Goal: Task Accomplishment & Management: Manage account settings

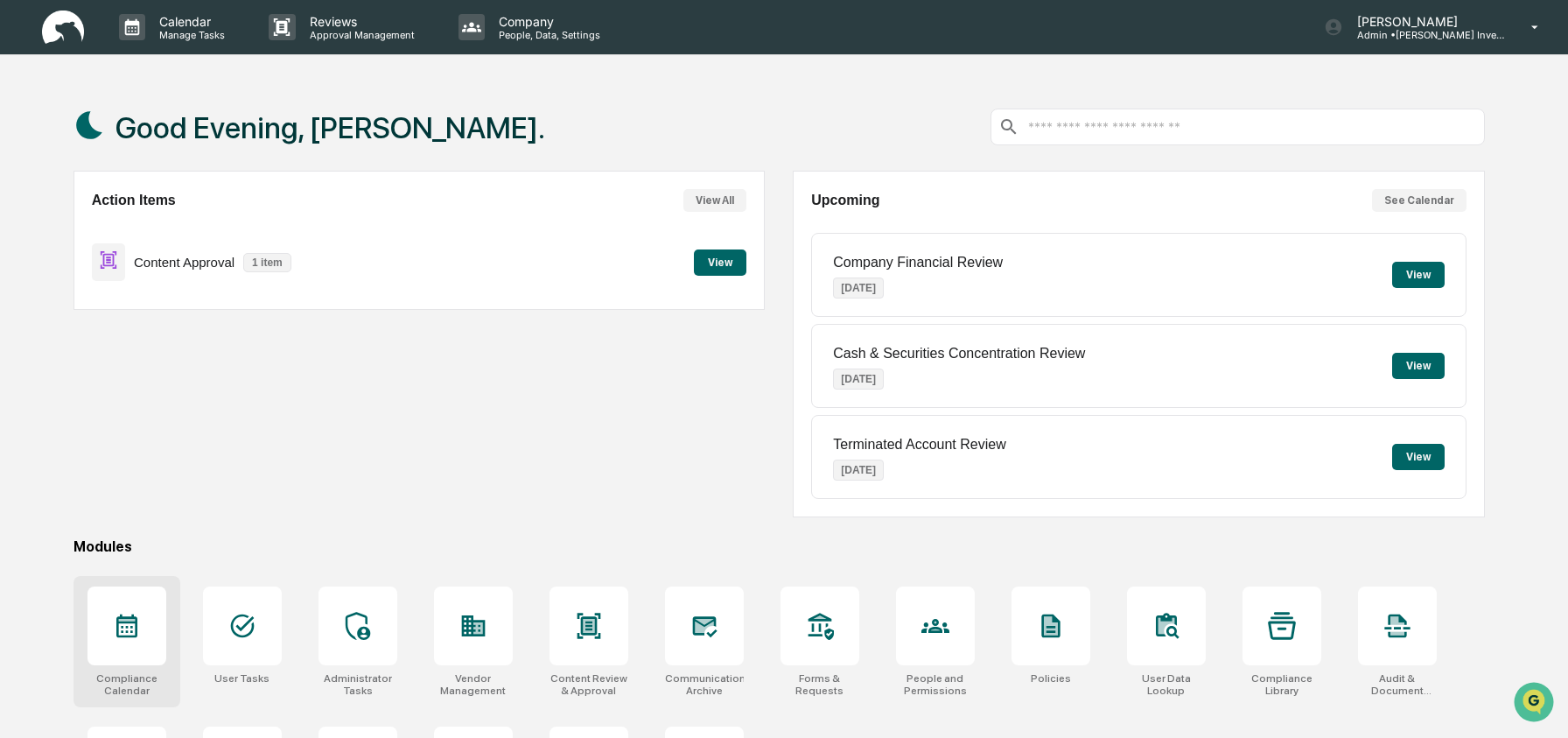
click at [103, 633] on div at bounding box center [126, 625] width 78 height 78
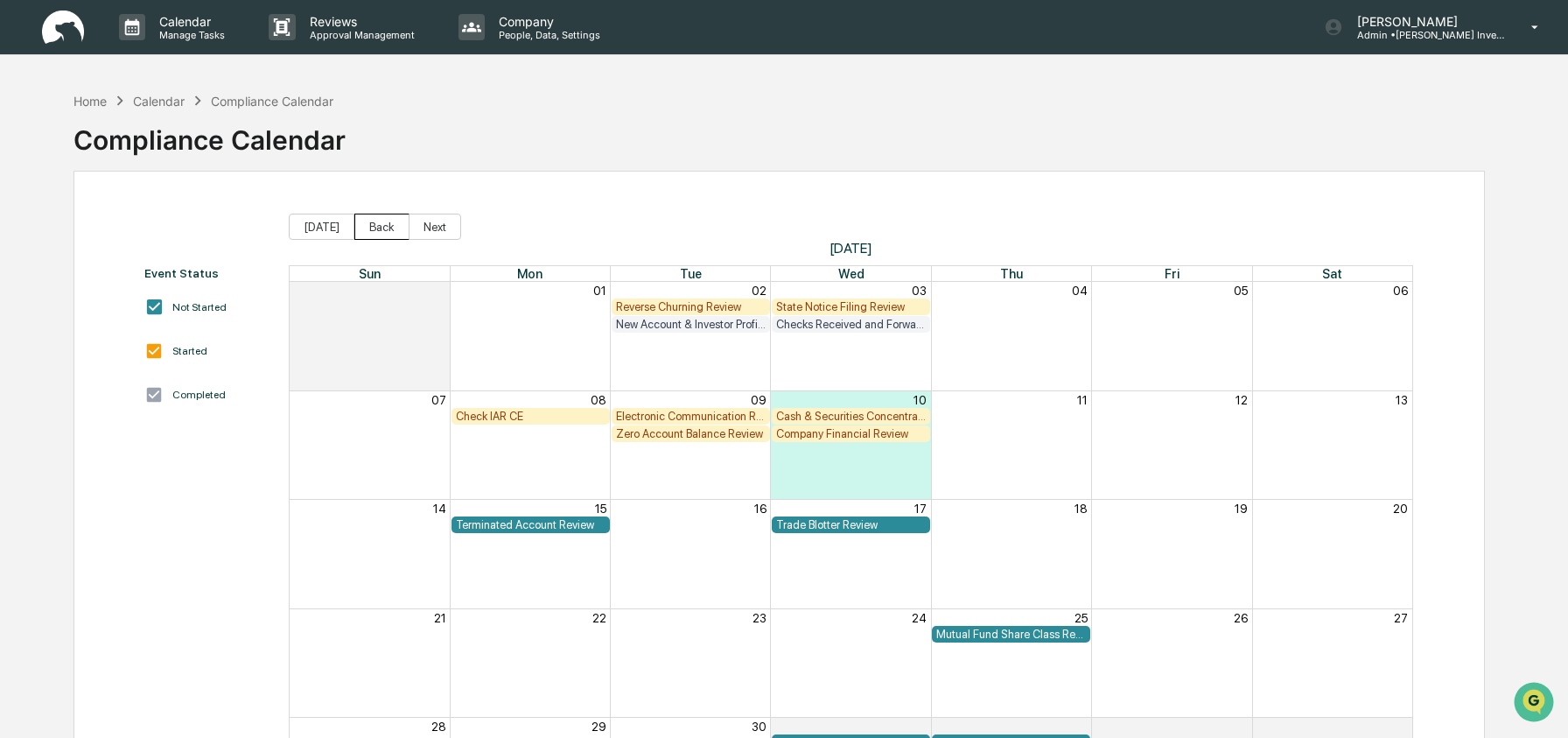
click at [374, 224] on button "Back" at bounding box center [381, 226] width 55 height 26
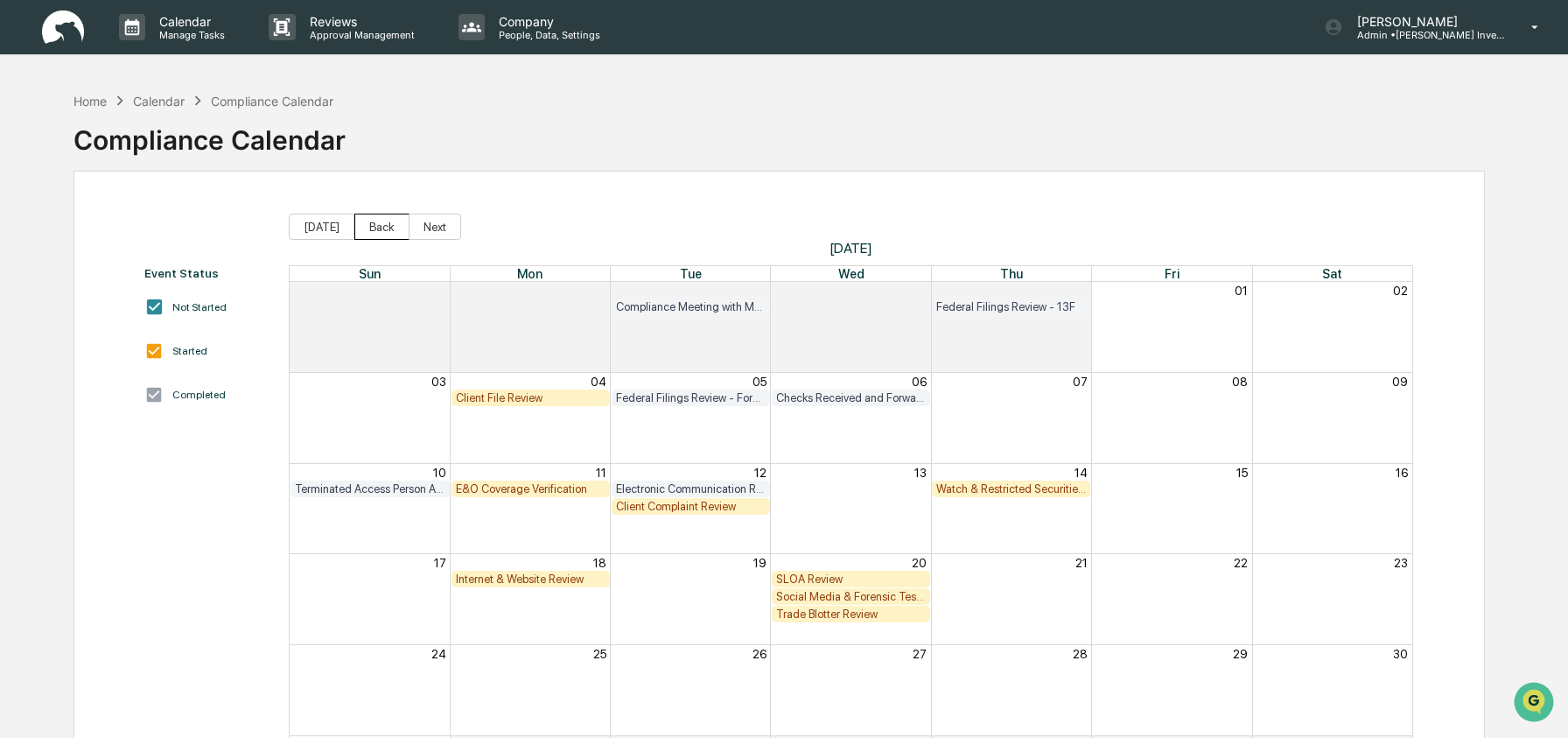
click at [374, 224] on button "Back" at bounding box center [381, 226] width 55 height 26
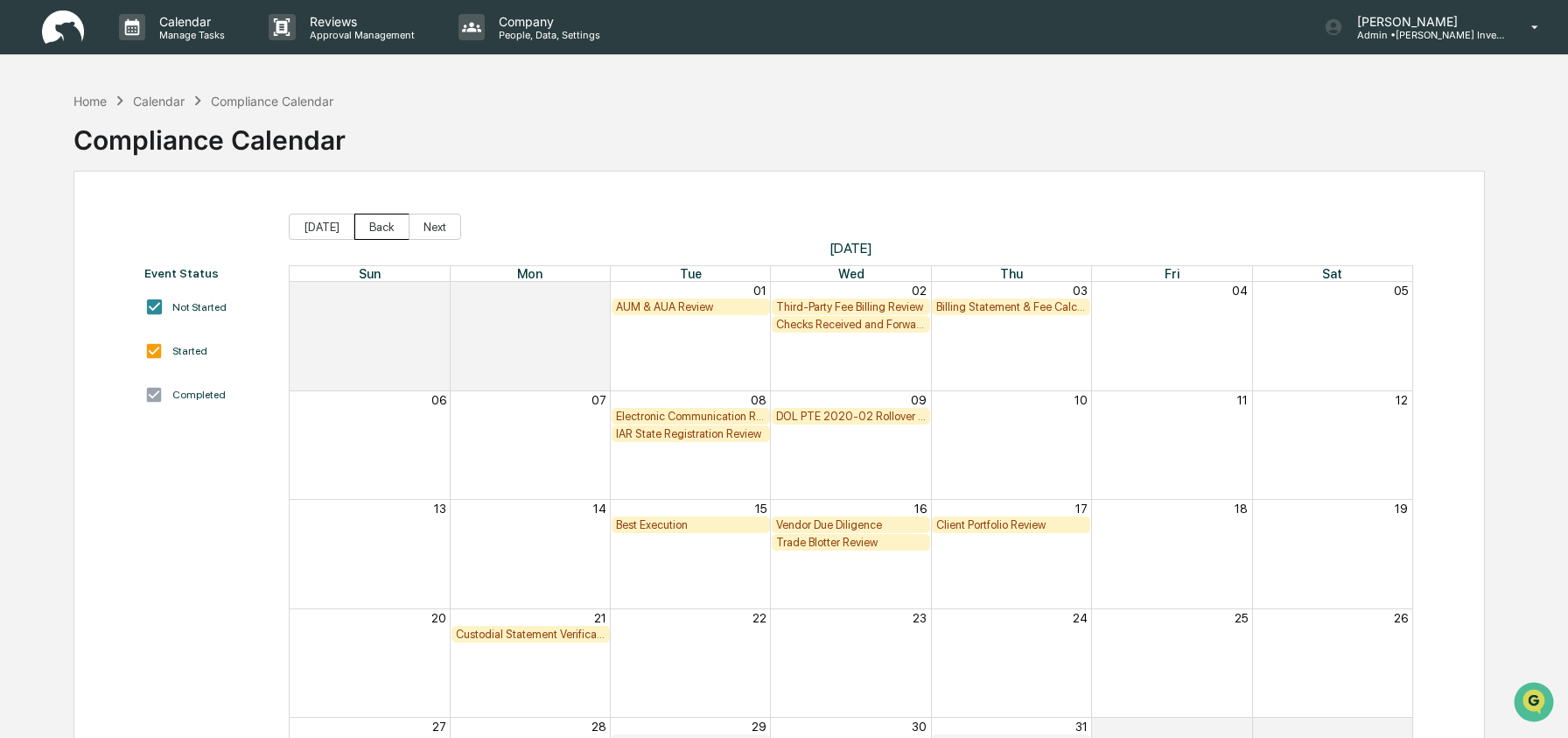
click at [374, 224] on button "Back" at bounding box center [381, 226] width 55 height 26
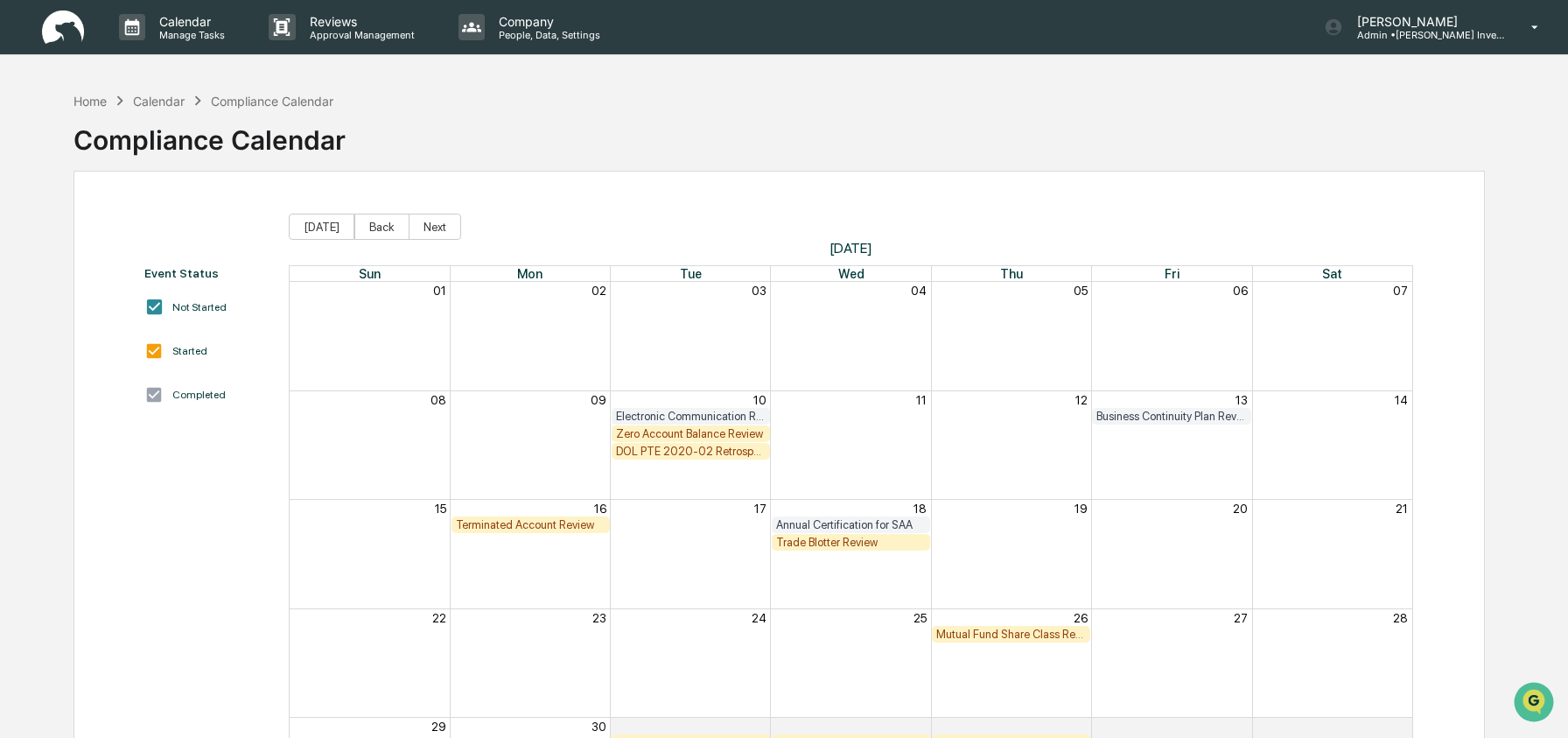
click at [670, 432] on div "Zero Account Balance Review" at bounding box center [691, 433] width 150 height 13
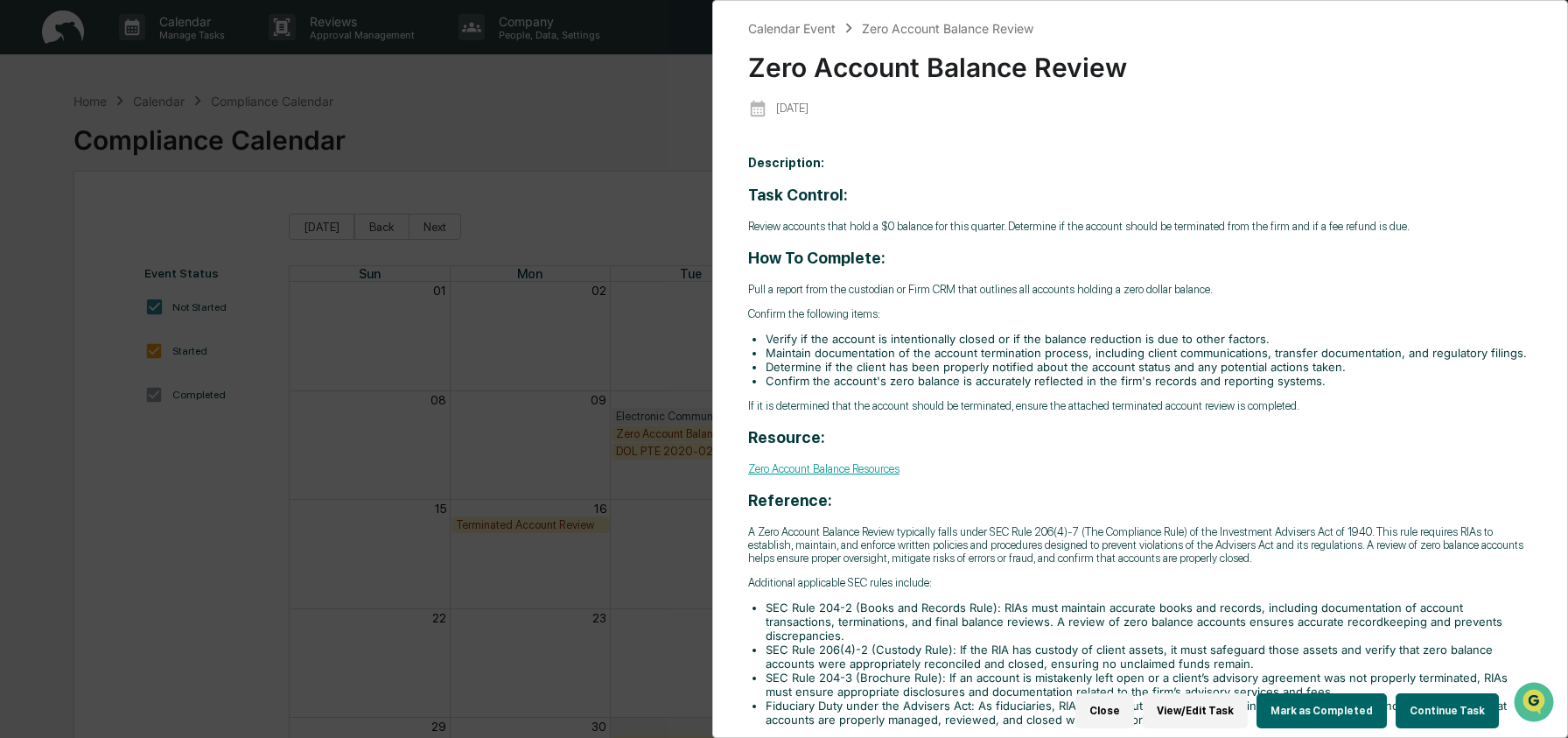
click at [1429, 695] on button "Continue Task" at bounding box center [1447, 711] width 103 height 35
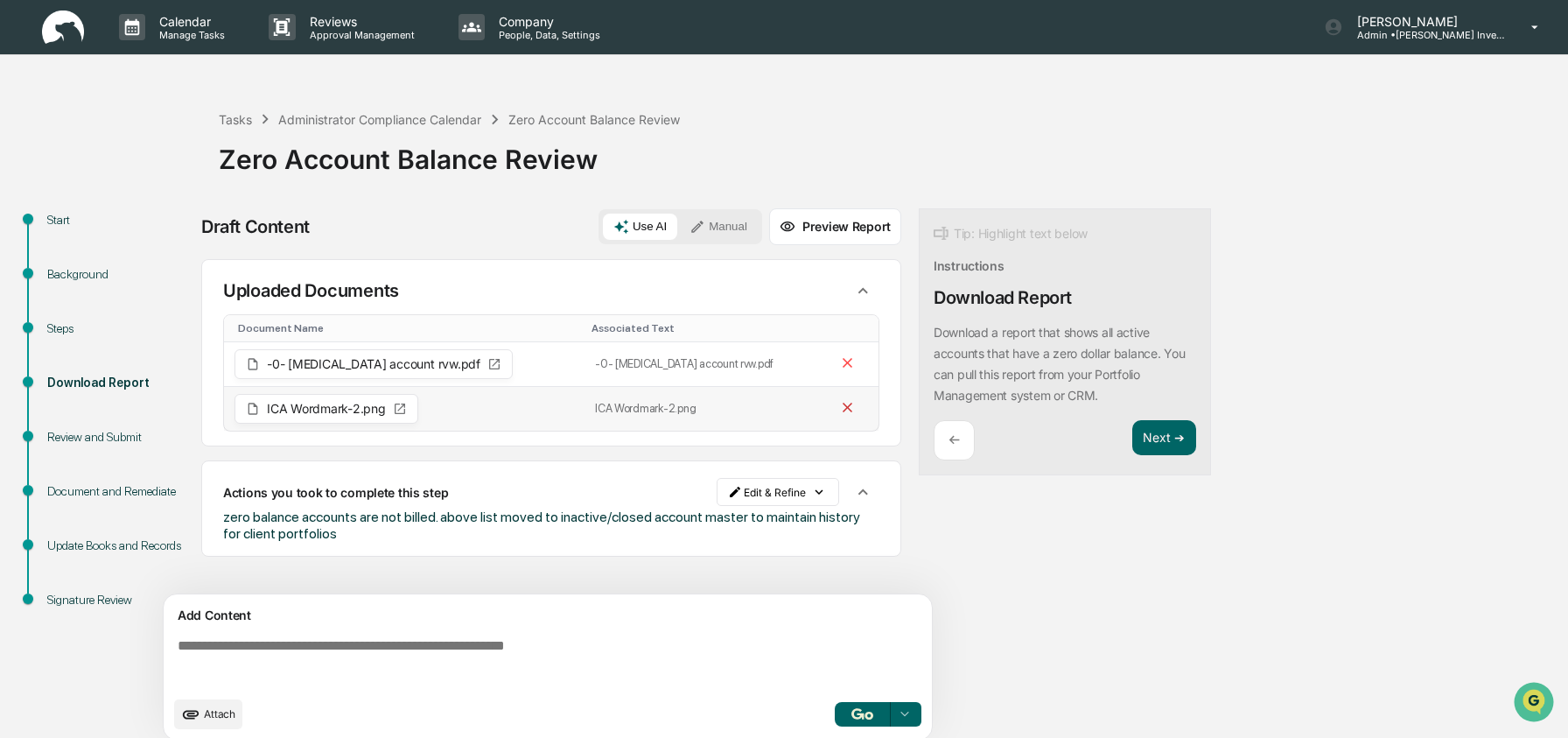
click at [843, 405] on icon at bounding box center [847, 407] width 10 height 10
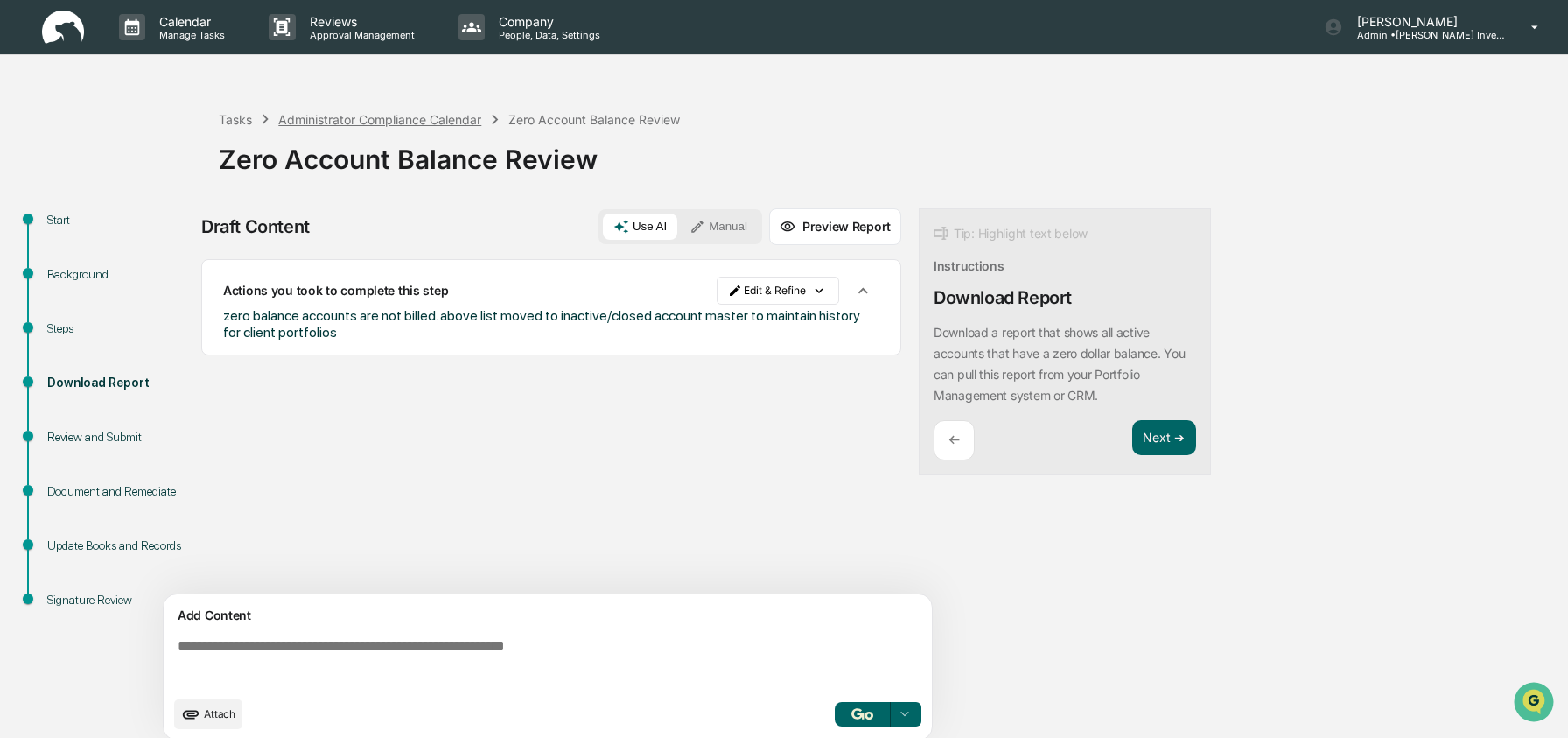
click at [345, 114] on div "Administrator Compliance Calendar" at bounding box center [379, 119] width 203 height 15
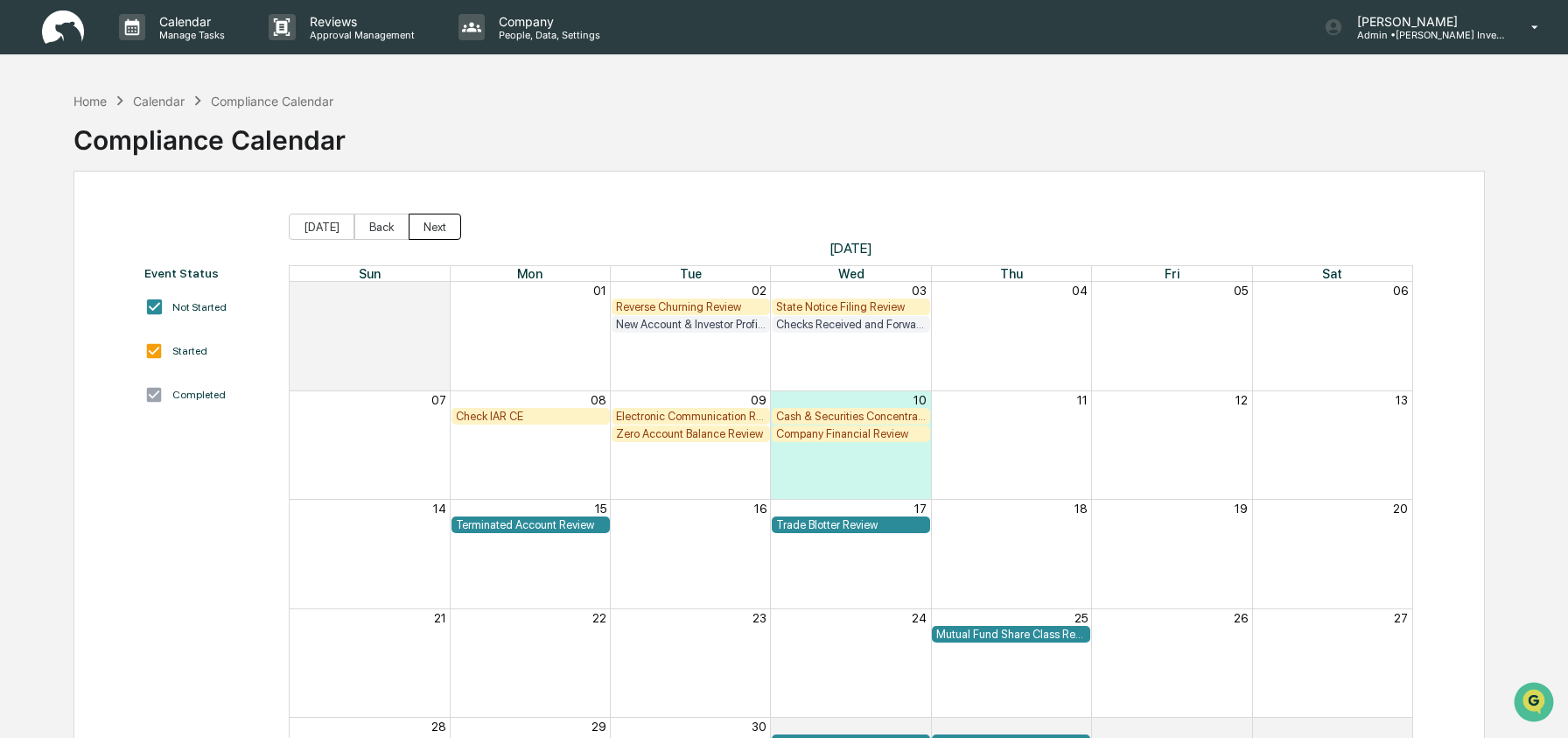
click at [421, 225] on button "Next" at bounding box center [435, 226] width 53 height 26
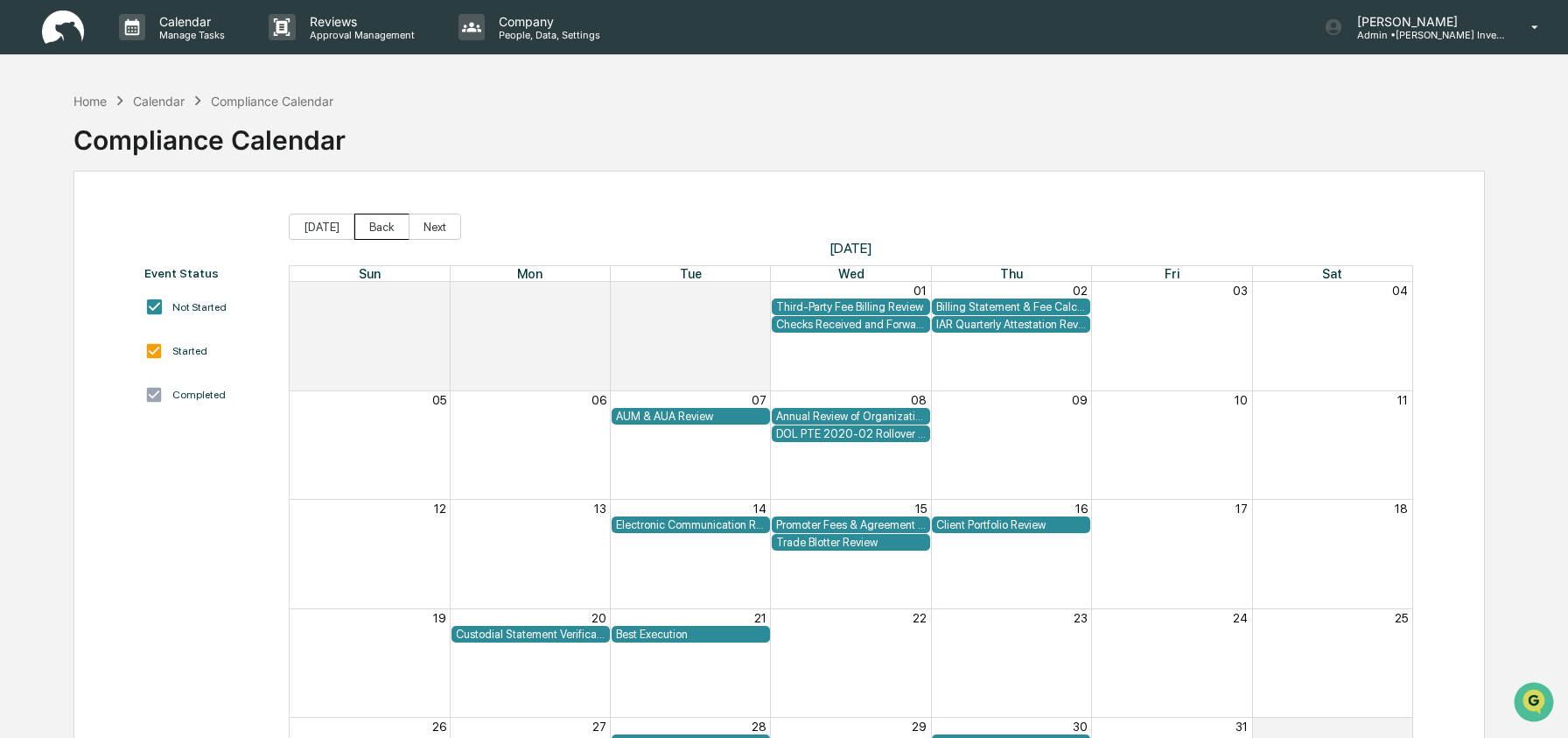
click at [363, 225] on button "Back" at bounding box center [381, 226] width 55 height 26
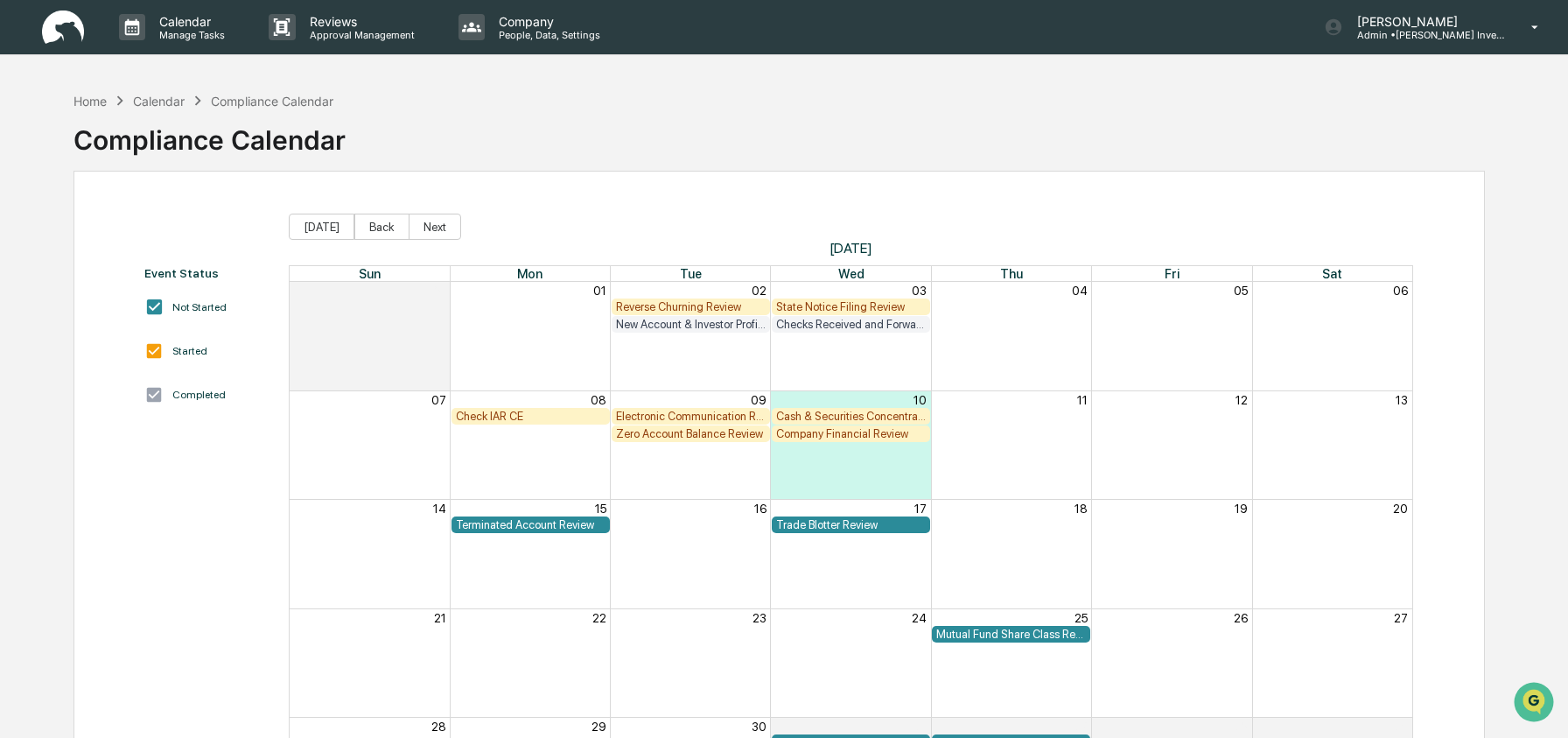
click at [819, 309] on div "State Notice Filing Review" at bounding box center [850, 306] width 150 height 13
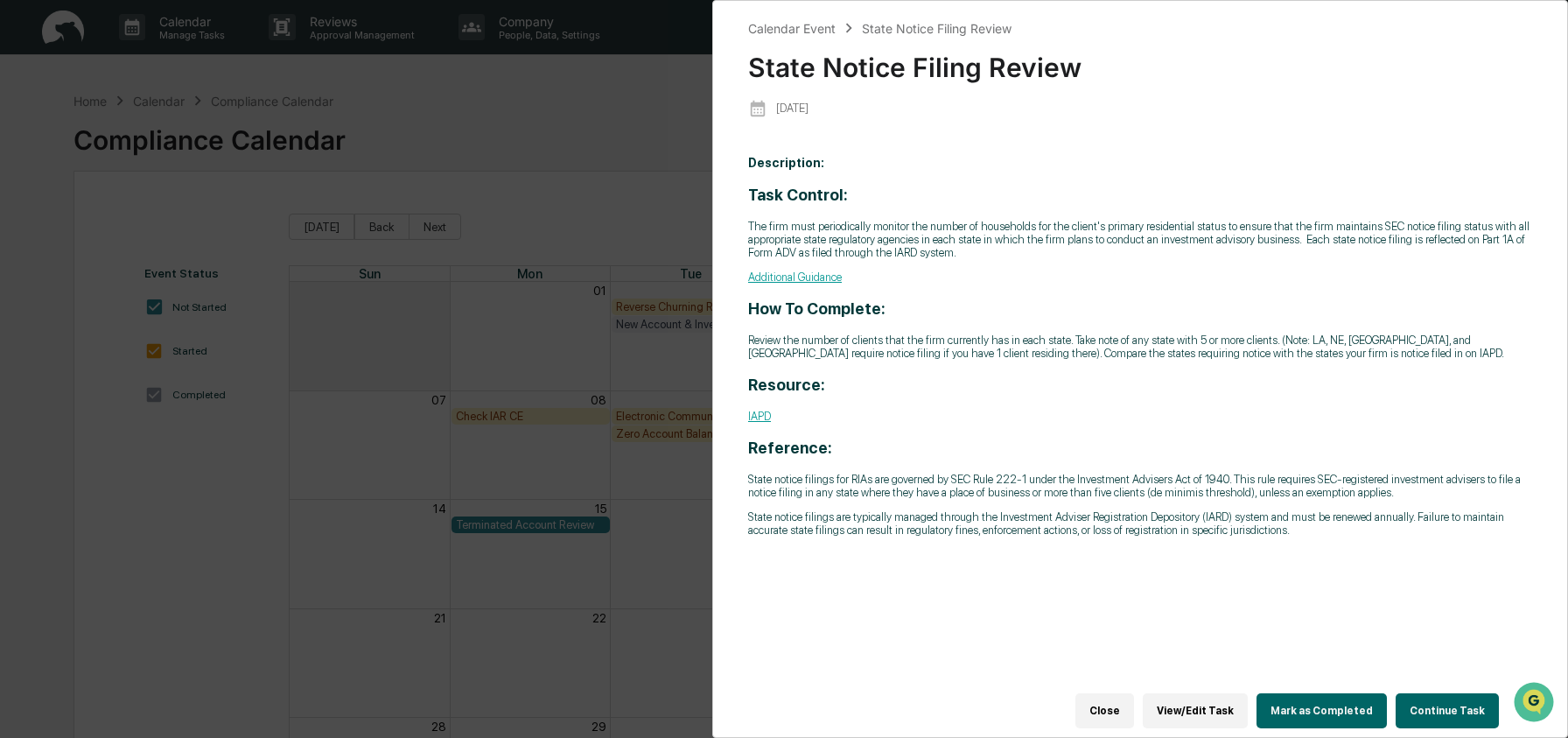
click at [1444, 696] on button "Continue Task" at bounding box center [1447, 711] width 103 height 35
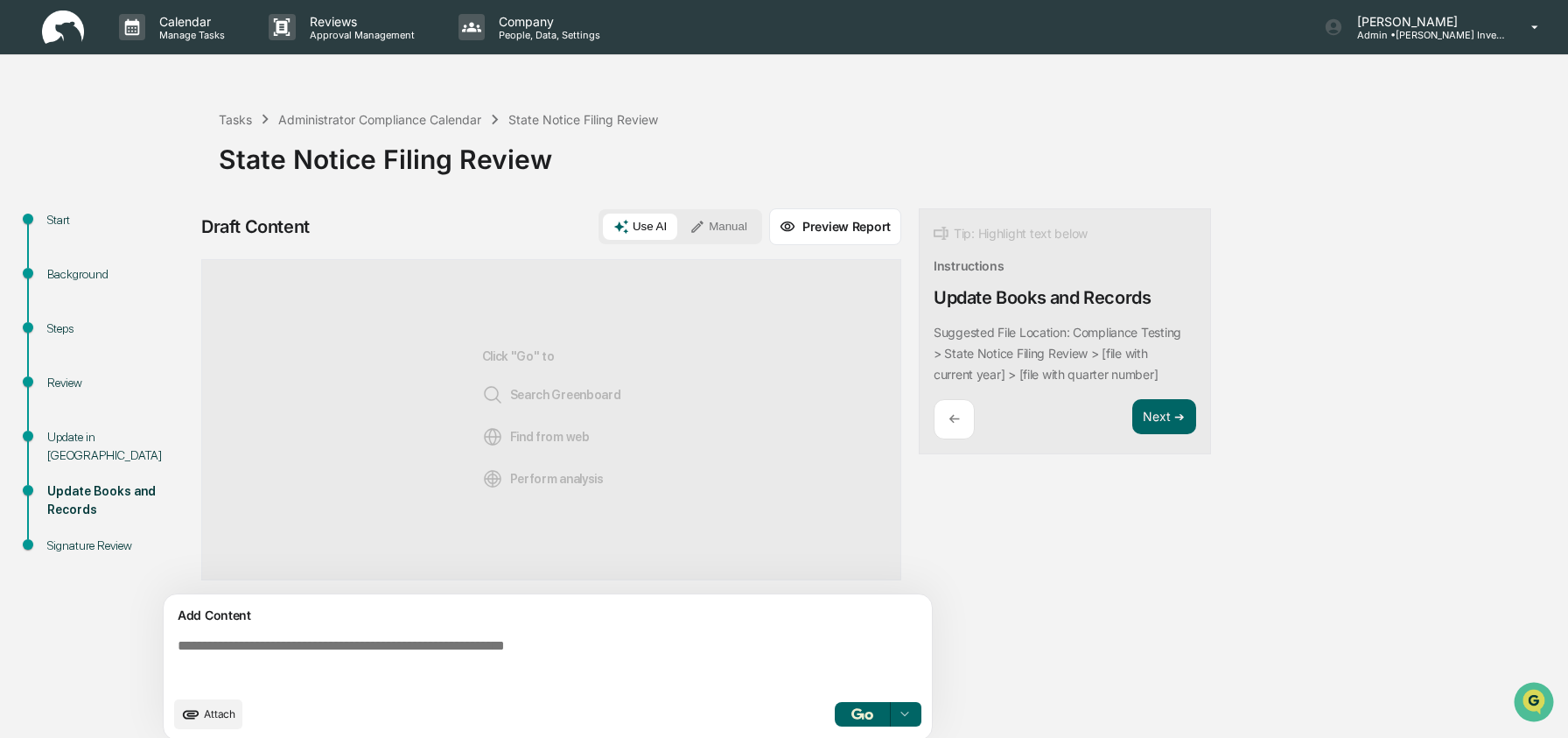
click at [68, 384] on div "Review" at bounding box center [119, 382] width 144 height 18
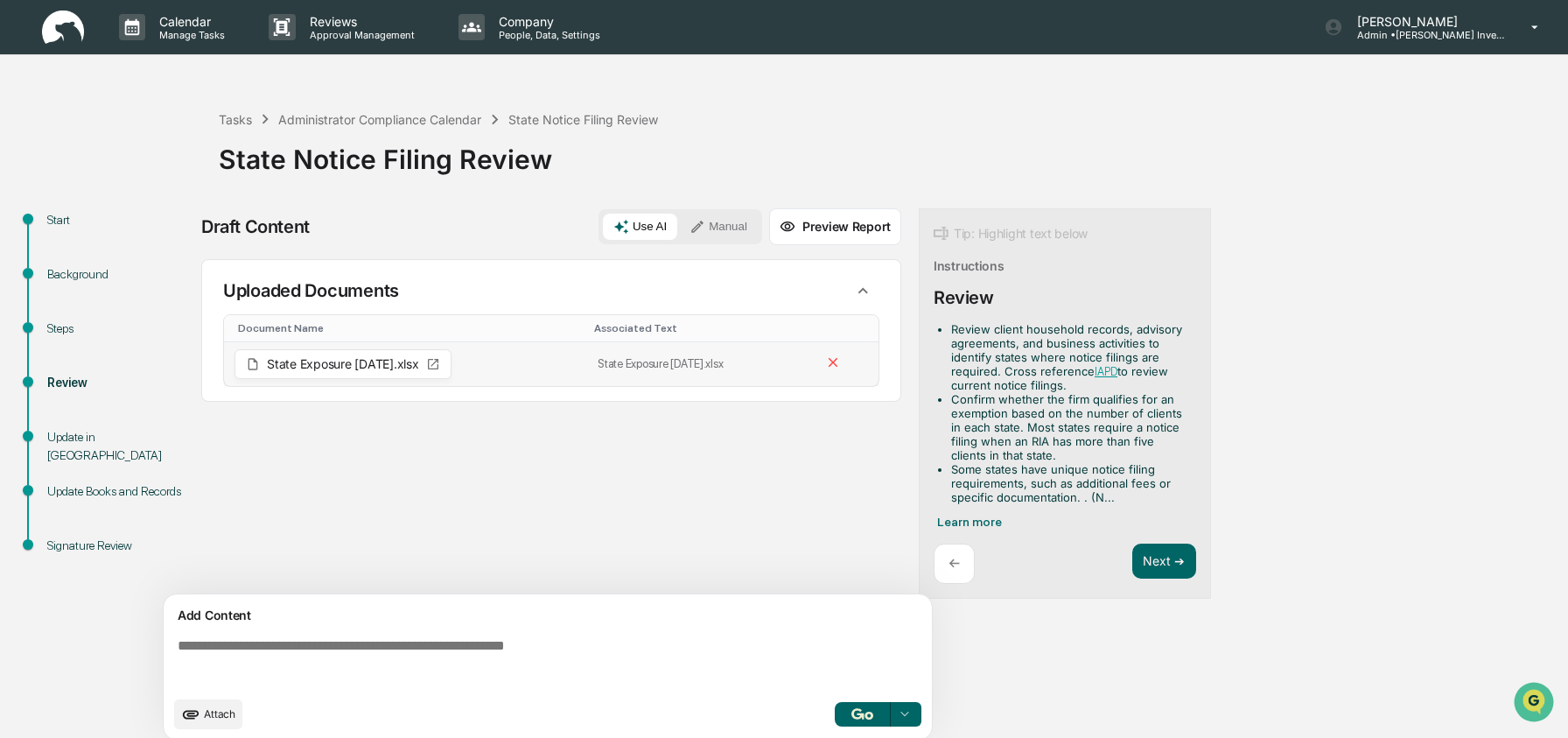
click at [373, 366] on span "State Exposure [DATE].xlsx" at bounding box center [342, 364] width 152 height 12
click at [373, 366] on span "State Exposure 8.29.2025.xlsx" at bounding box center [342, 364] width 152 height 12
click at [438, 365] on icon at bounding box center [433, 364] width 11 height 11
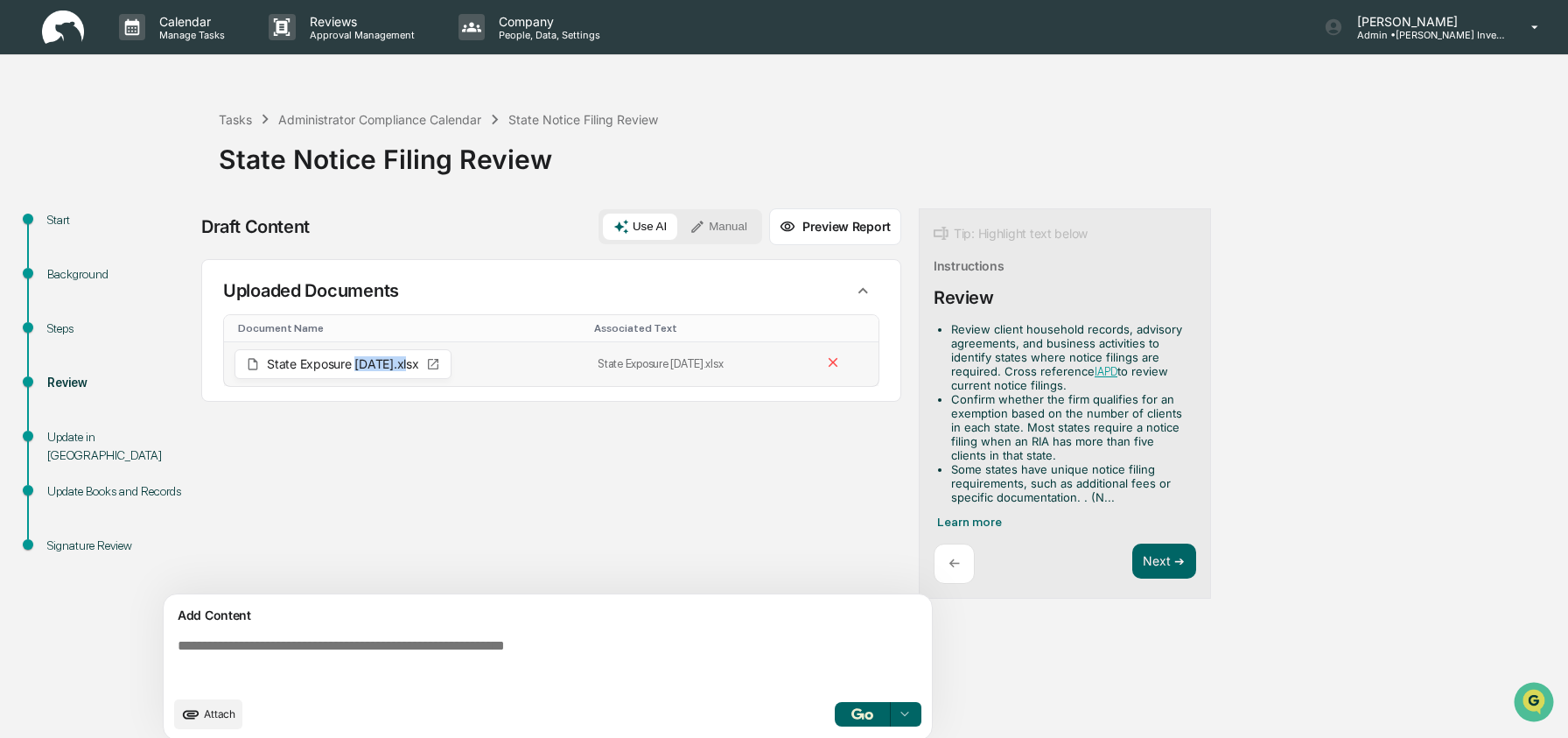
click at [440, 365] on icon at bounding box center [433, 364] width 14 height 14
click at [440, 361] on icon at bounding box center [433, 364] width 14 height 14
click at [602, 351] on td "State Exposure 8.29.2025.xlsx" at bounding box center [699, 365] width 224 height 44
click at [676, 366] on td "State Exposure 8.29.2025.xlsx" at bounding box center [699, 365] width 224 height 44
click at [322, 364] on span "State Exposure 8.29.2025.xlsx" at bounding box center [342, 364] width 152 height 12
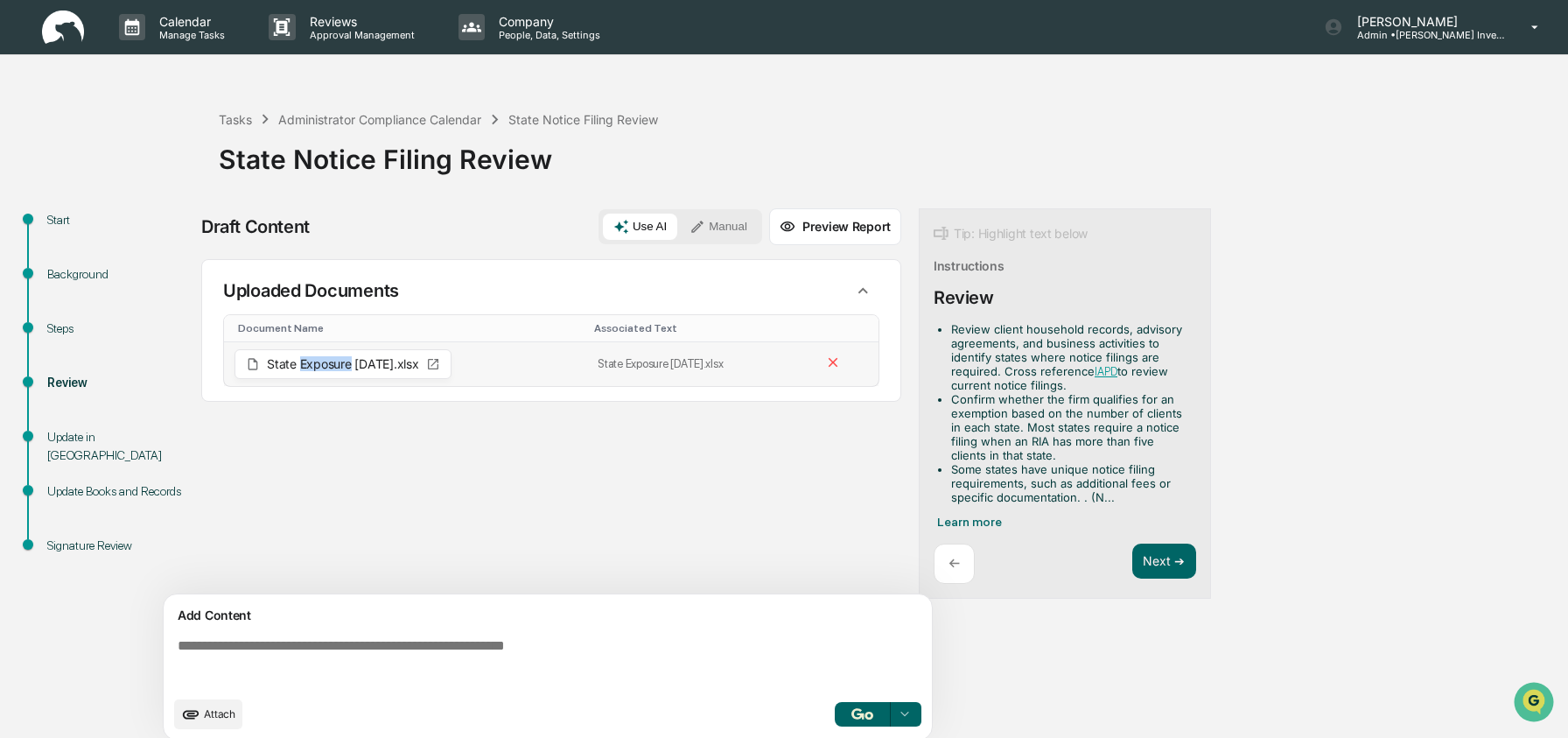
click at [322, 364] on span "State Exposure 8.29.2025.xlsx" at bounding box center [342, 364] width 152 height 12
click at [277, 400] on div "Uploaded Documents Document Name Associated Text State Exposure 8.29.2025.xlsx …" at bounding box center [551, 330] width 700 height 143
click at [275, 355] on div "State Exposure 8.29.2025.xlsx" at bounding box center [342, 364] width 217 height 30
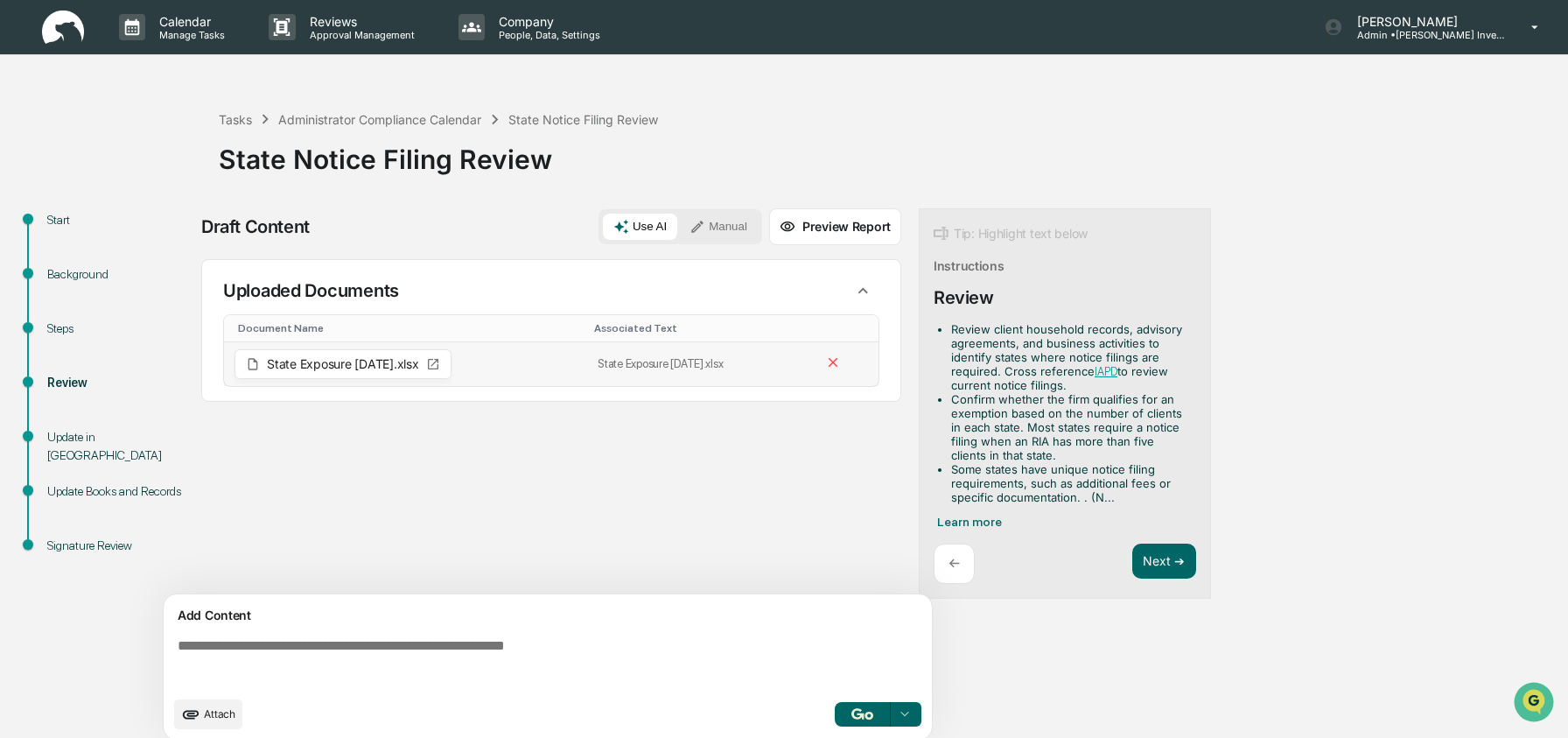
click at [263, 361] on div "State Exposure 8.29.2025.xlsx" at bounding box center [342, 364] width 217 height 30
click at [325, 362] on span "State Exposure 8.29.2025.xlsx" at bounding box center [342, 364] width 152 height 12
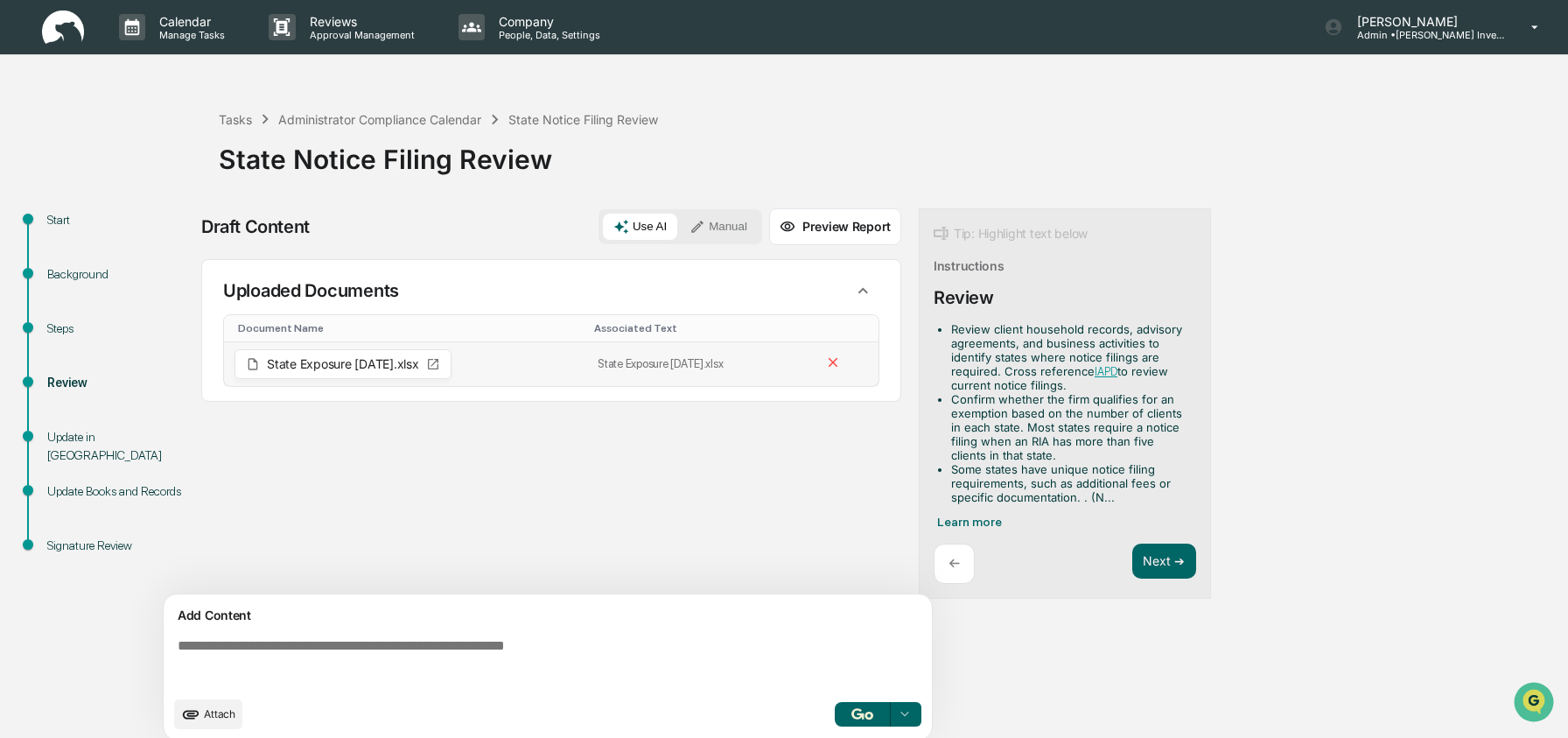
click at [471, 357] on td "State Exposure 8.29.2025.xlsx" at bounding box center [405, 365] width 363 height 44
click at [438, 360] on icon at bounding box center [433, 364] width 11 height 11
click at [165, 33] on p "Manage Tasks" at bounding box center [189, 35] width 88 height 12
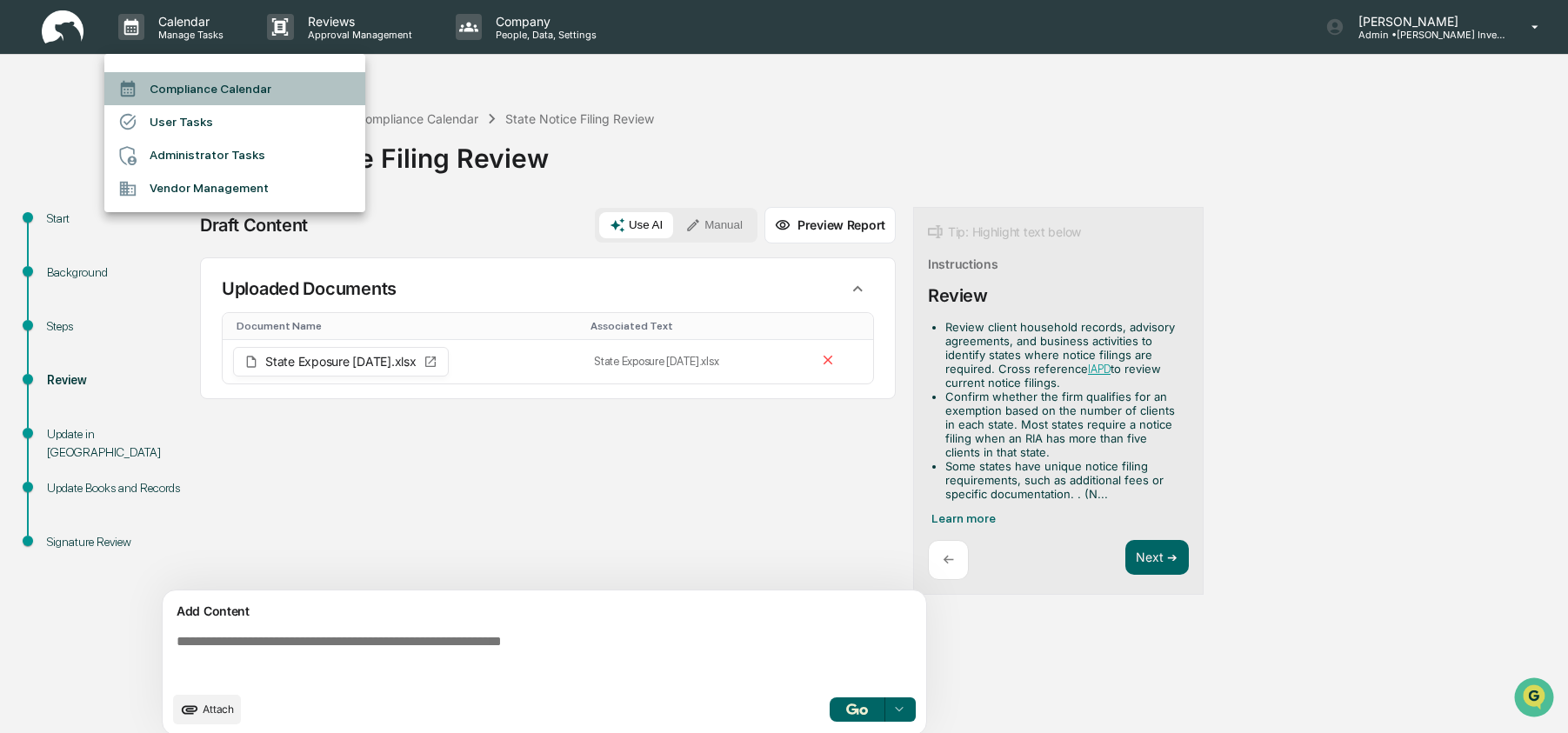
click at [202, 93] on li "Compliance Calendar" at bounding box center [234, 88] width 261 height 33
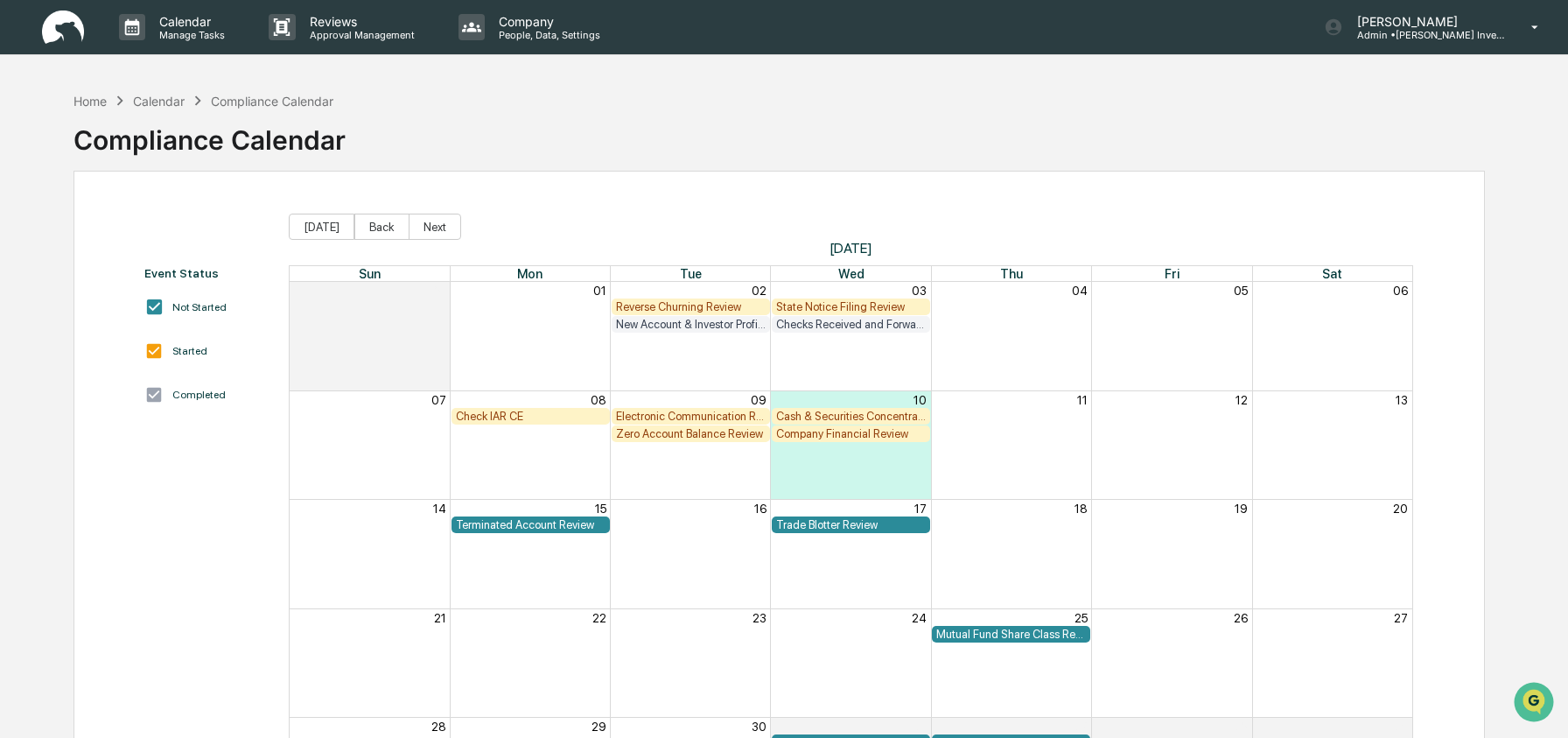
click at [658, 436] on div "Zero Account Balance Review" at bounding box center [691, 433] width 150 height 13
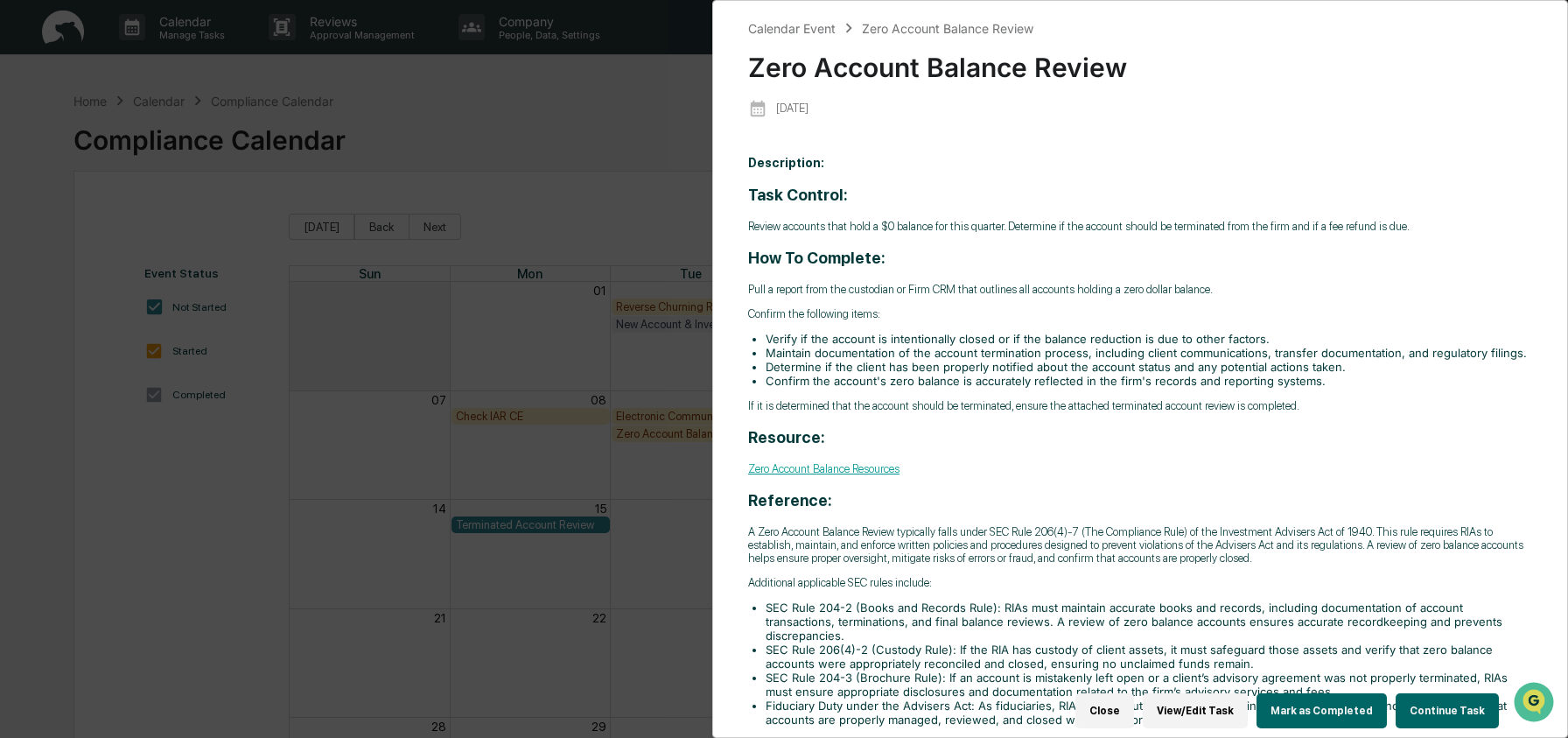
click at [1424, 705] on button "Continue Task" at bounding box center [1447, 711] width 103 height 35
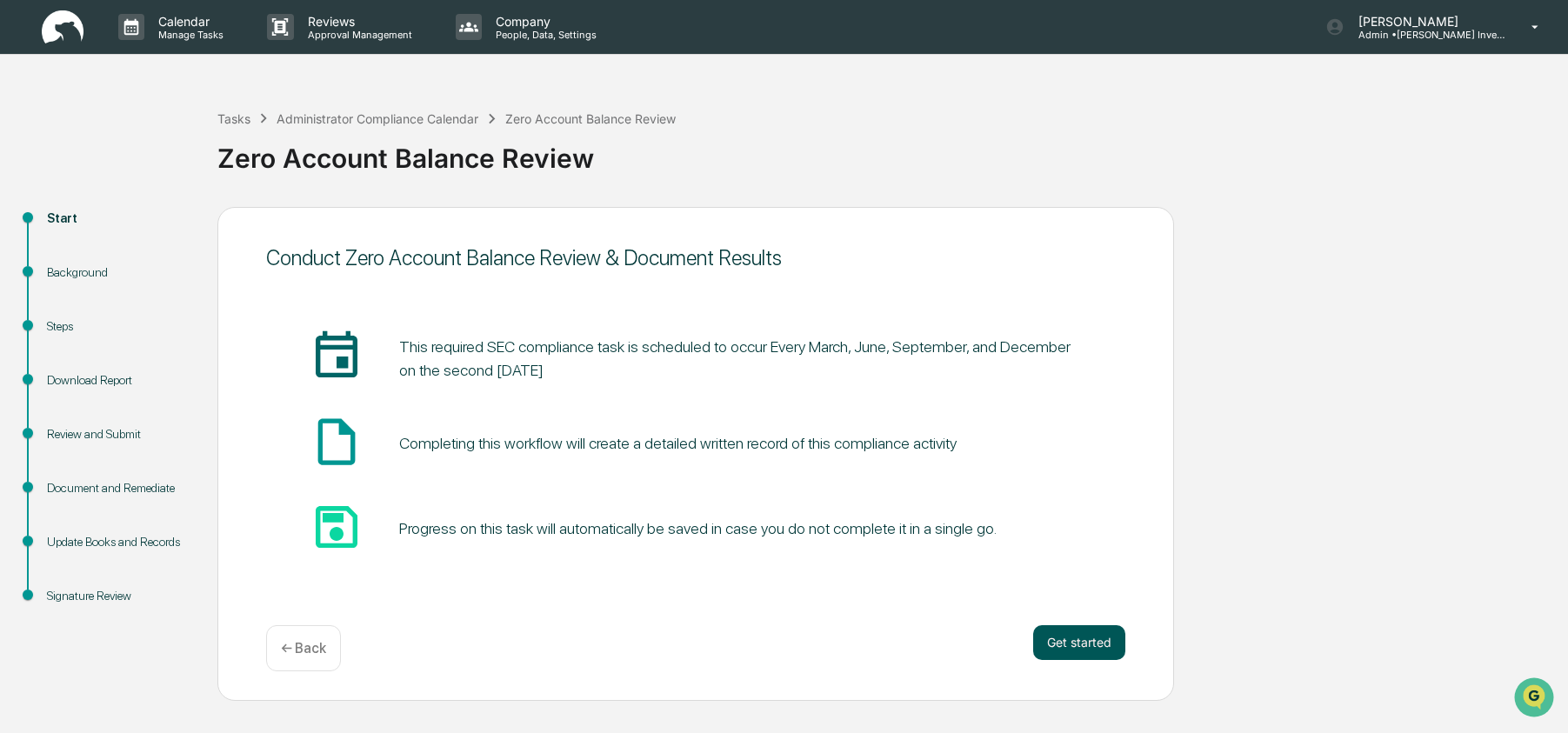
click at [1080, 632] on button "Get started" at bounding box center [1079, 642] width 92 height 35
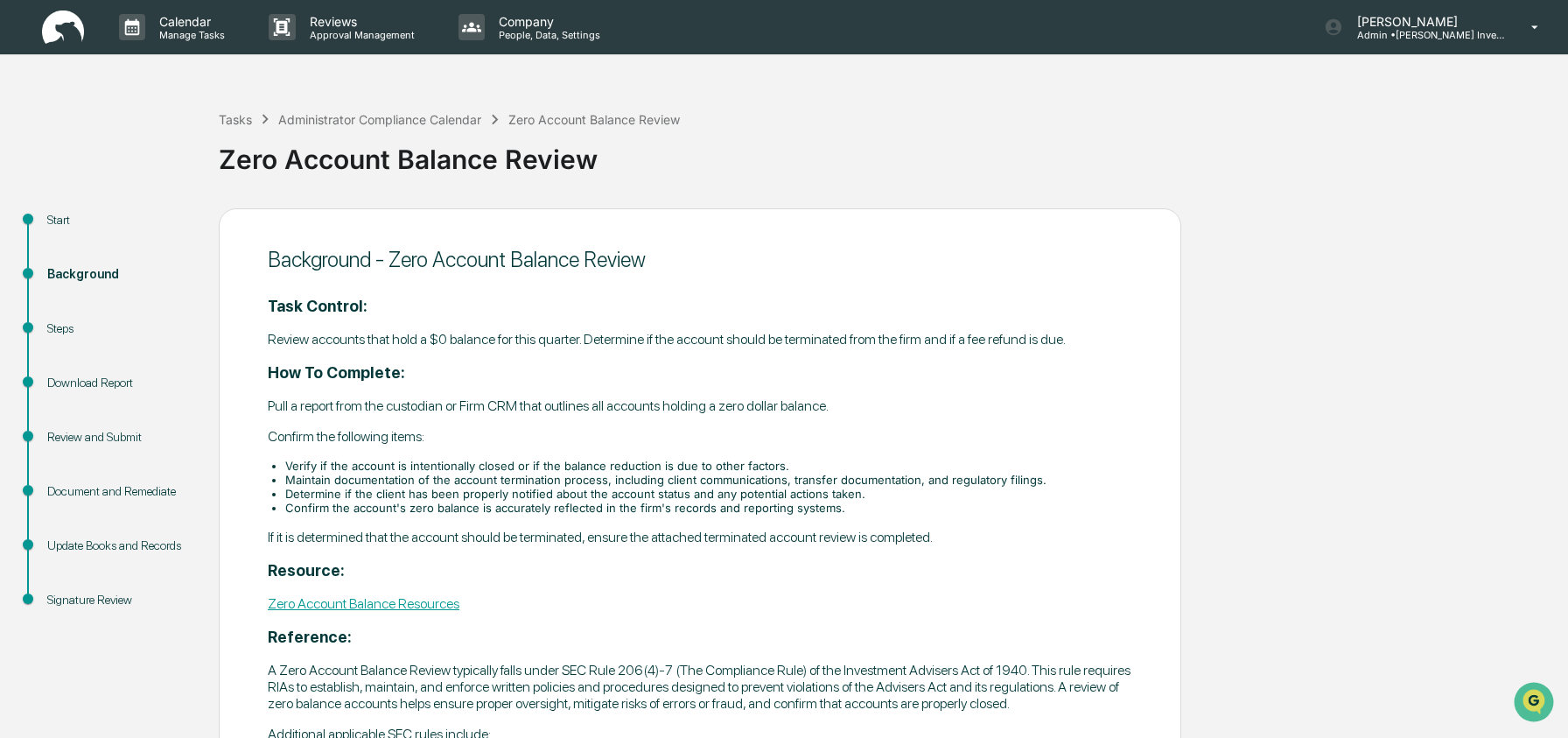
click at [1086, 637] on h3 "Reference:" at bounding box center [700, 637] width 865 height 18
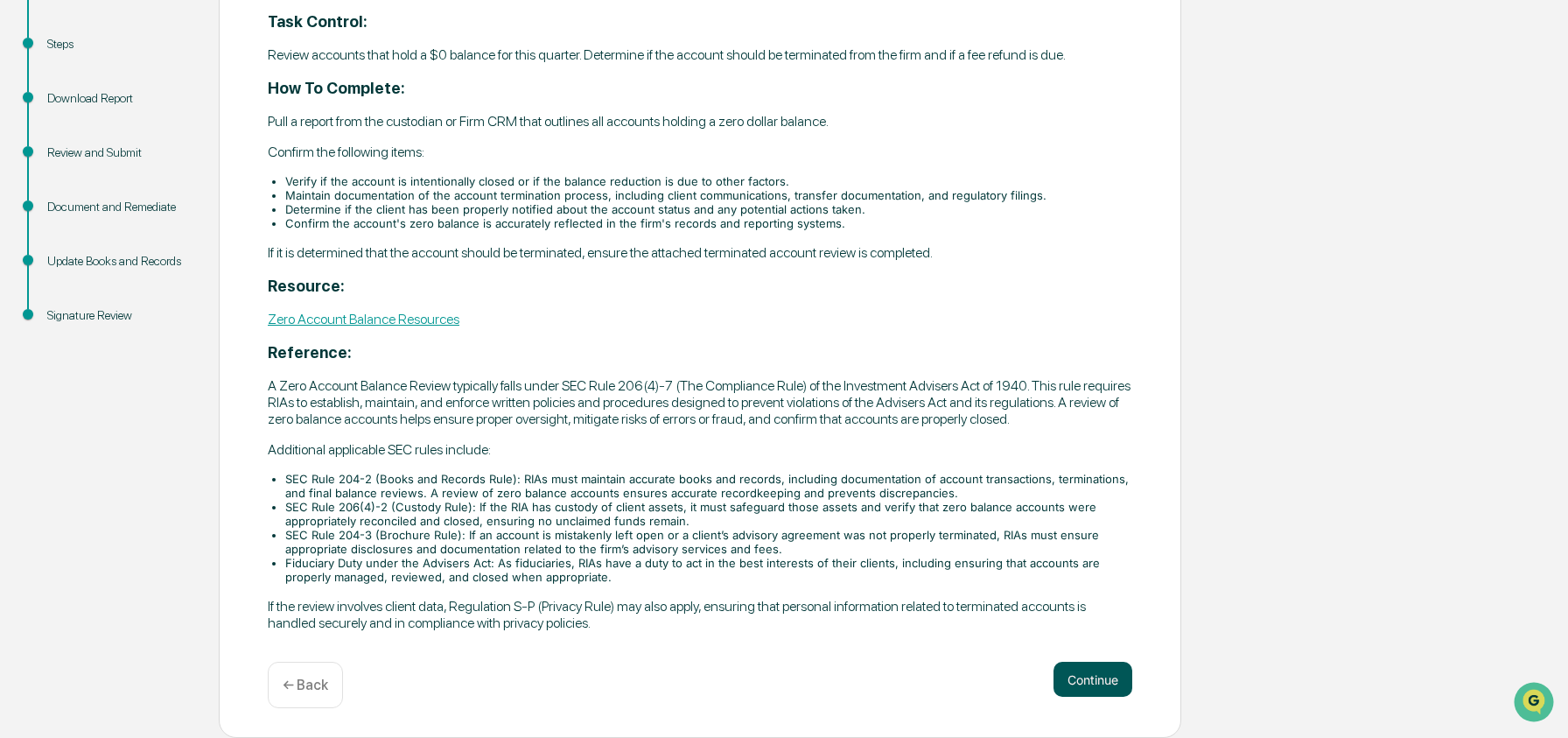
click at [1112, 683] on button "Continue" at bounding box center [1092, 679] width 78 height 35
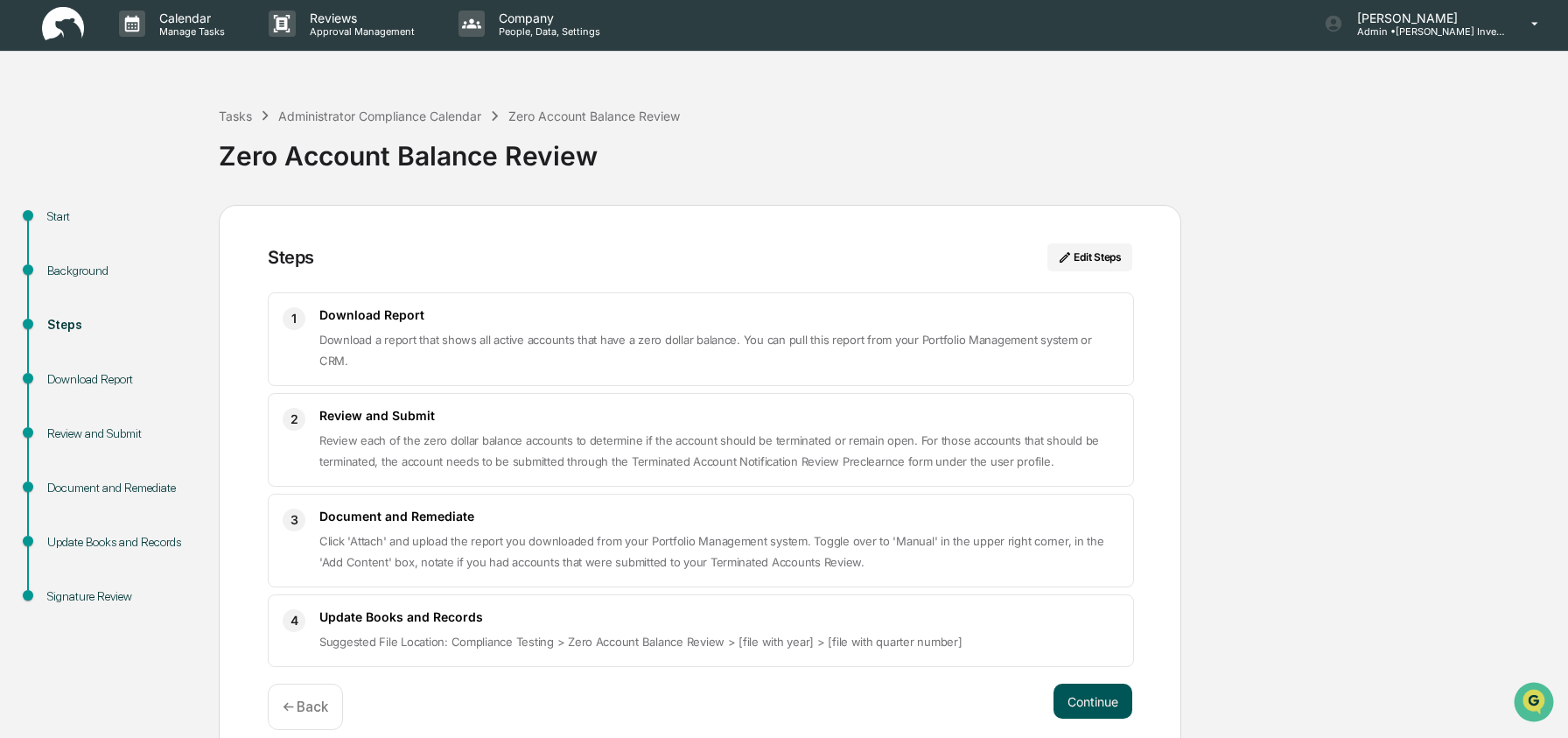
click at [1102, 690] on button "Continue" at bounding box center [1092, 701] width 78 height 35
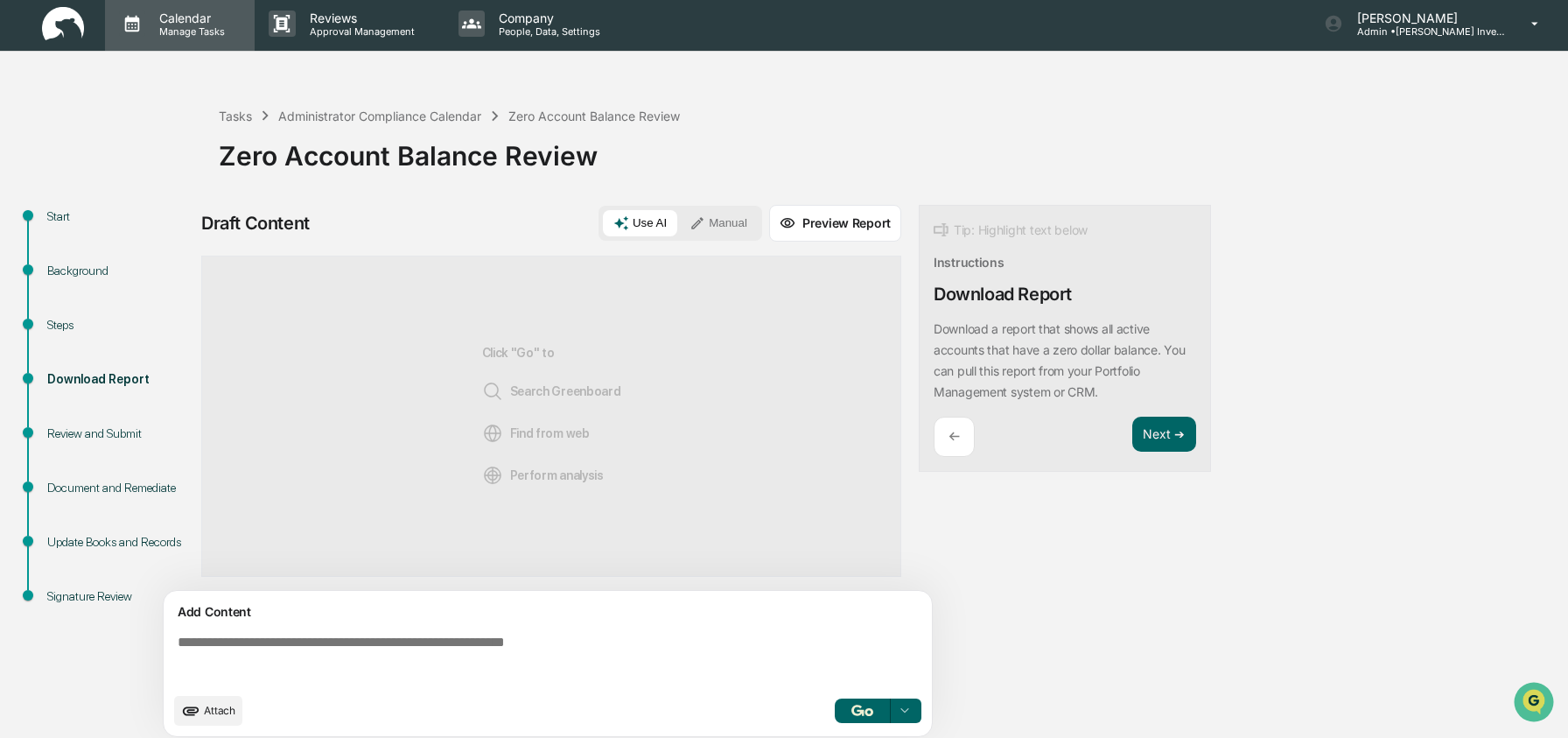
click at [155, 21] on p "Calendar" at bounding box center [189, 18] width 88 height 15
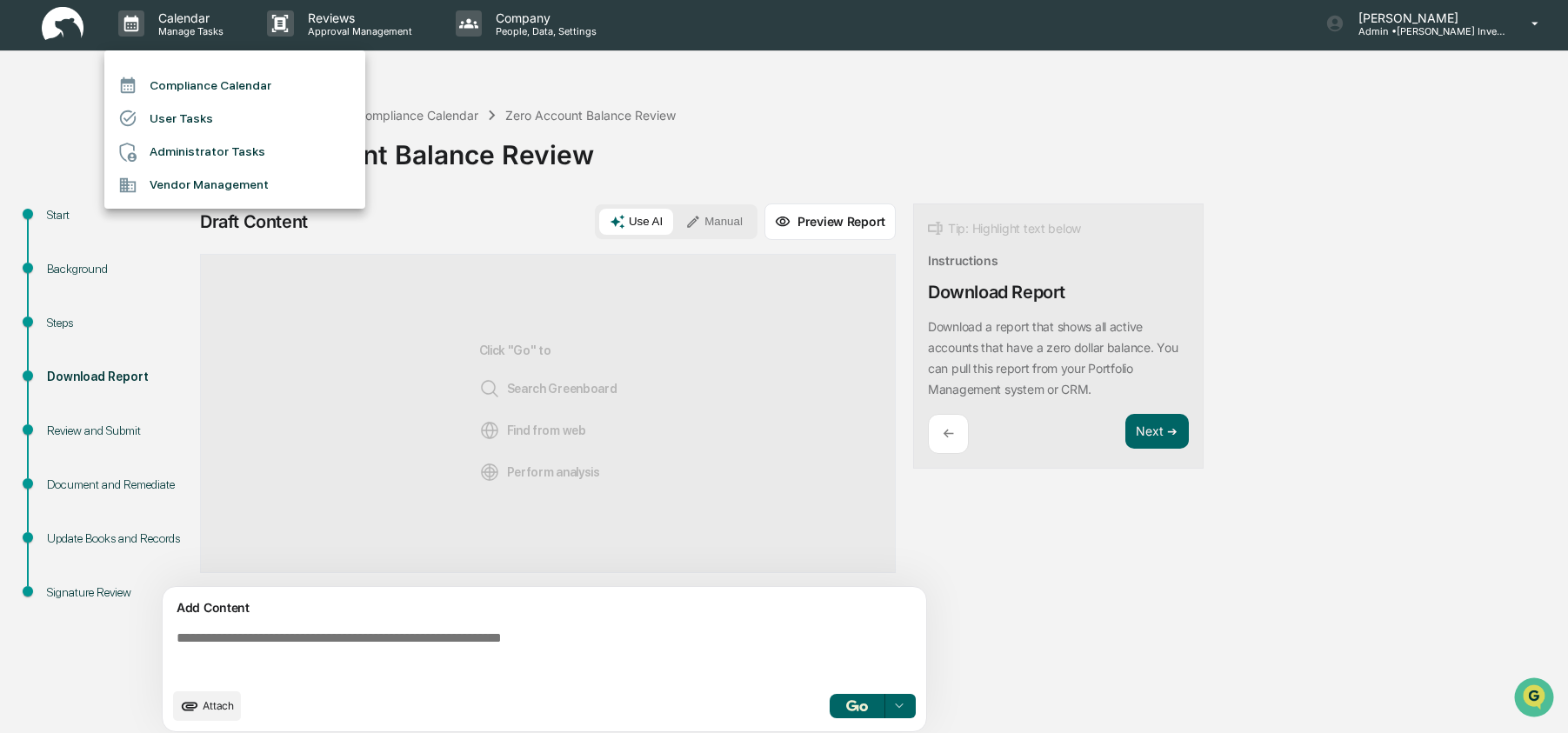
click at [170, 90] on li "Compliance Calendar" at bounding box center [234, 86] width 261 height 33
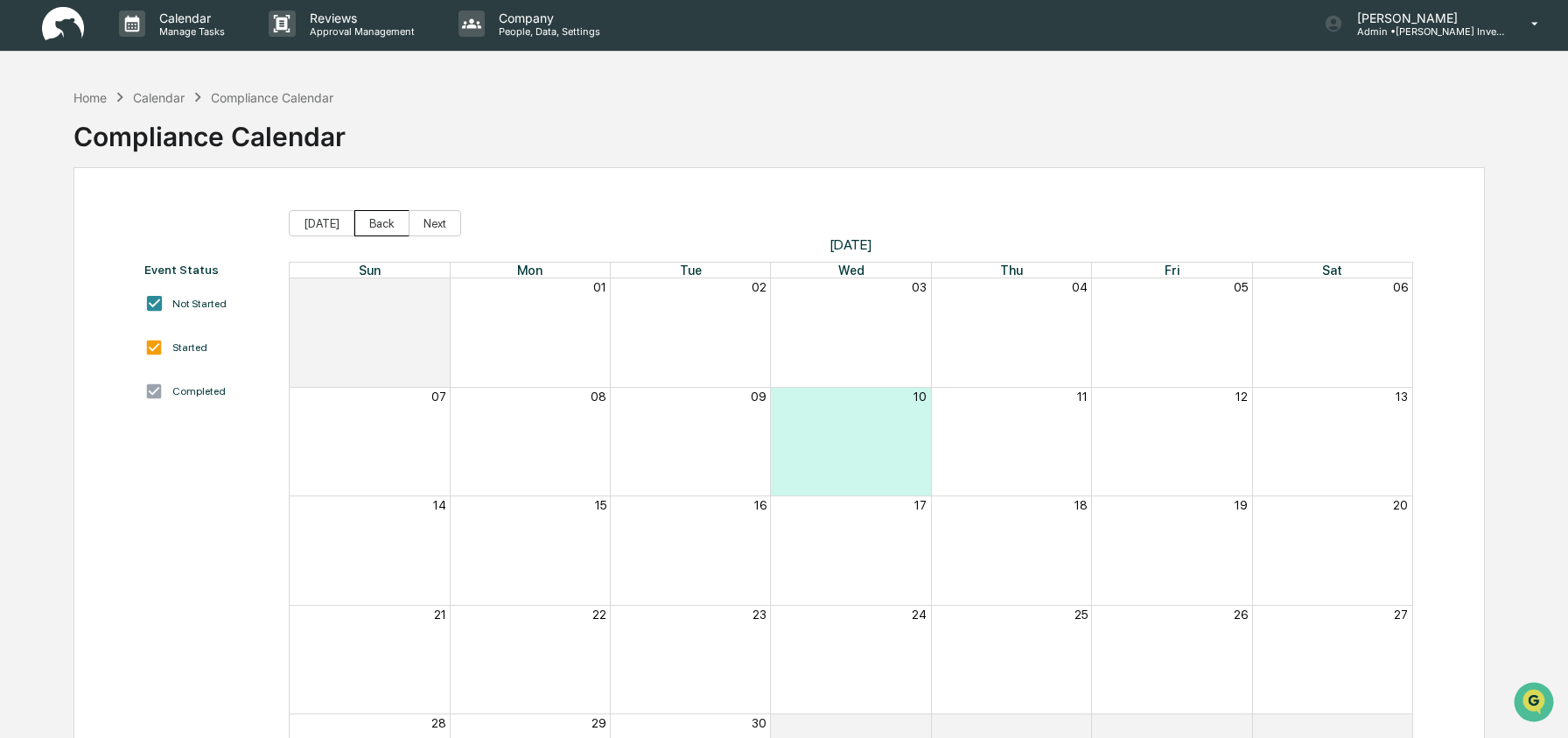
click at [385, 222] on button "Back" at bounding box center [381, 223] width 55 height 26
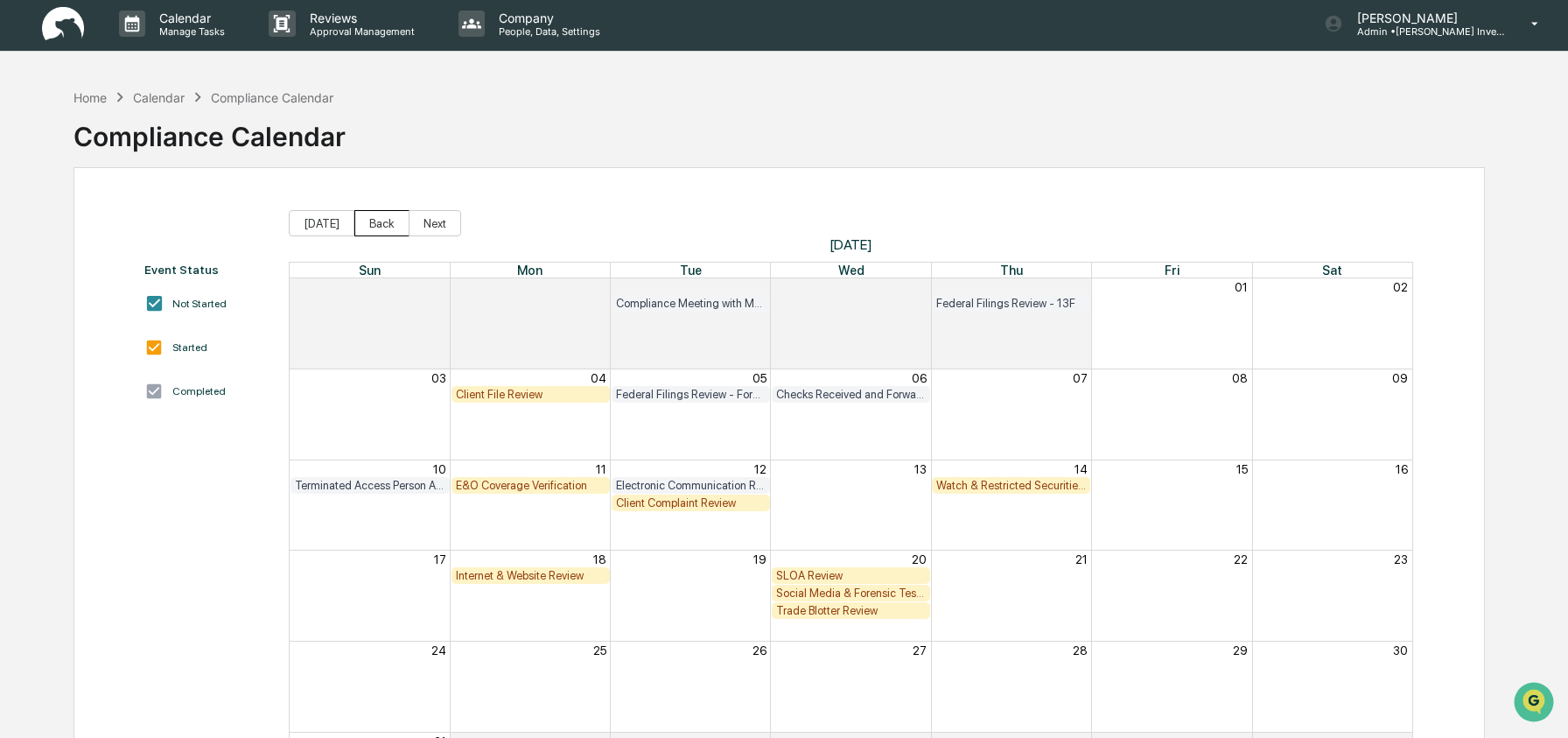
click at [385, 222] on button "Back" at bounding box center [381, 223] width 55 height 26
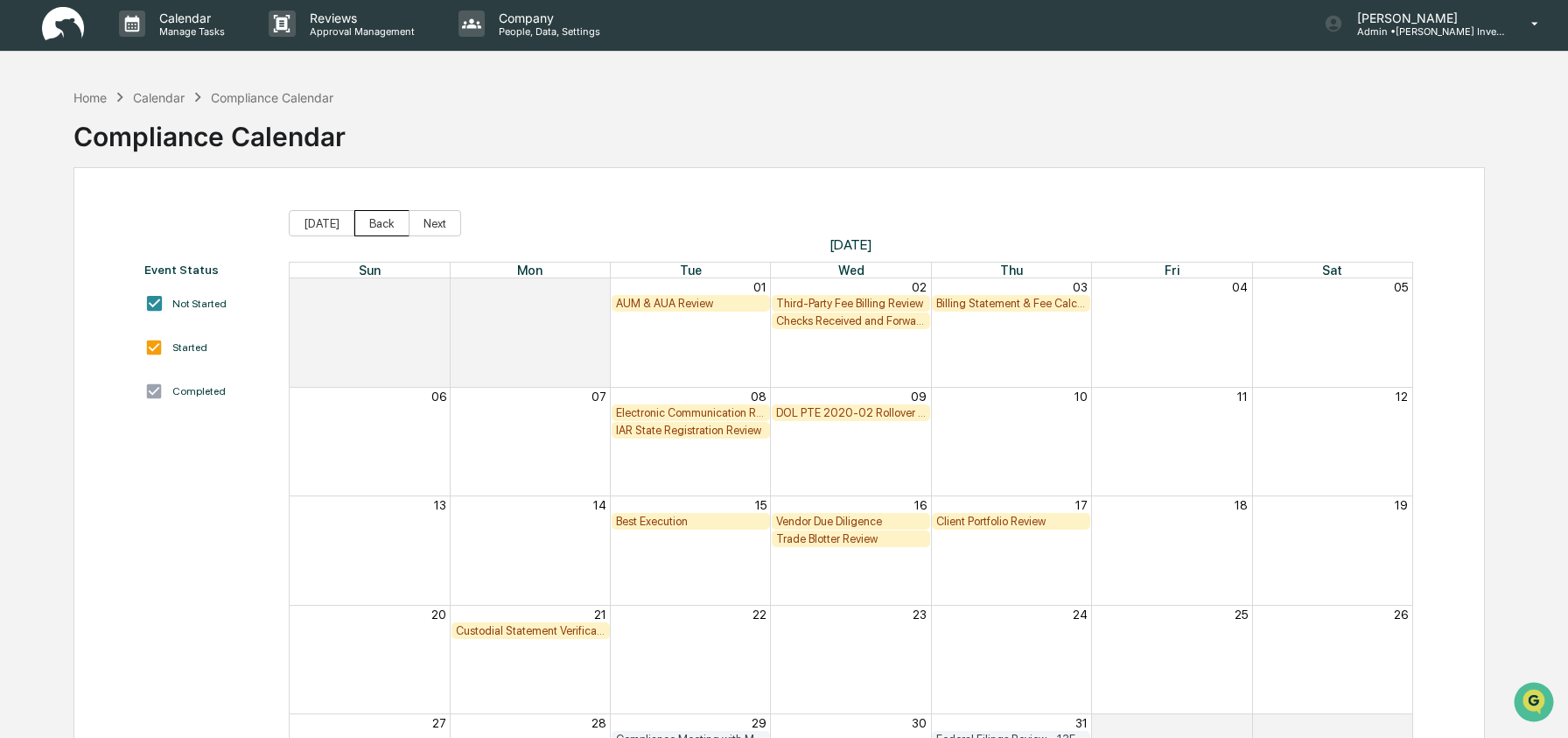
click at [385, 222] on button "Back" at bounding box center [381, 223] width 55 height 26
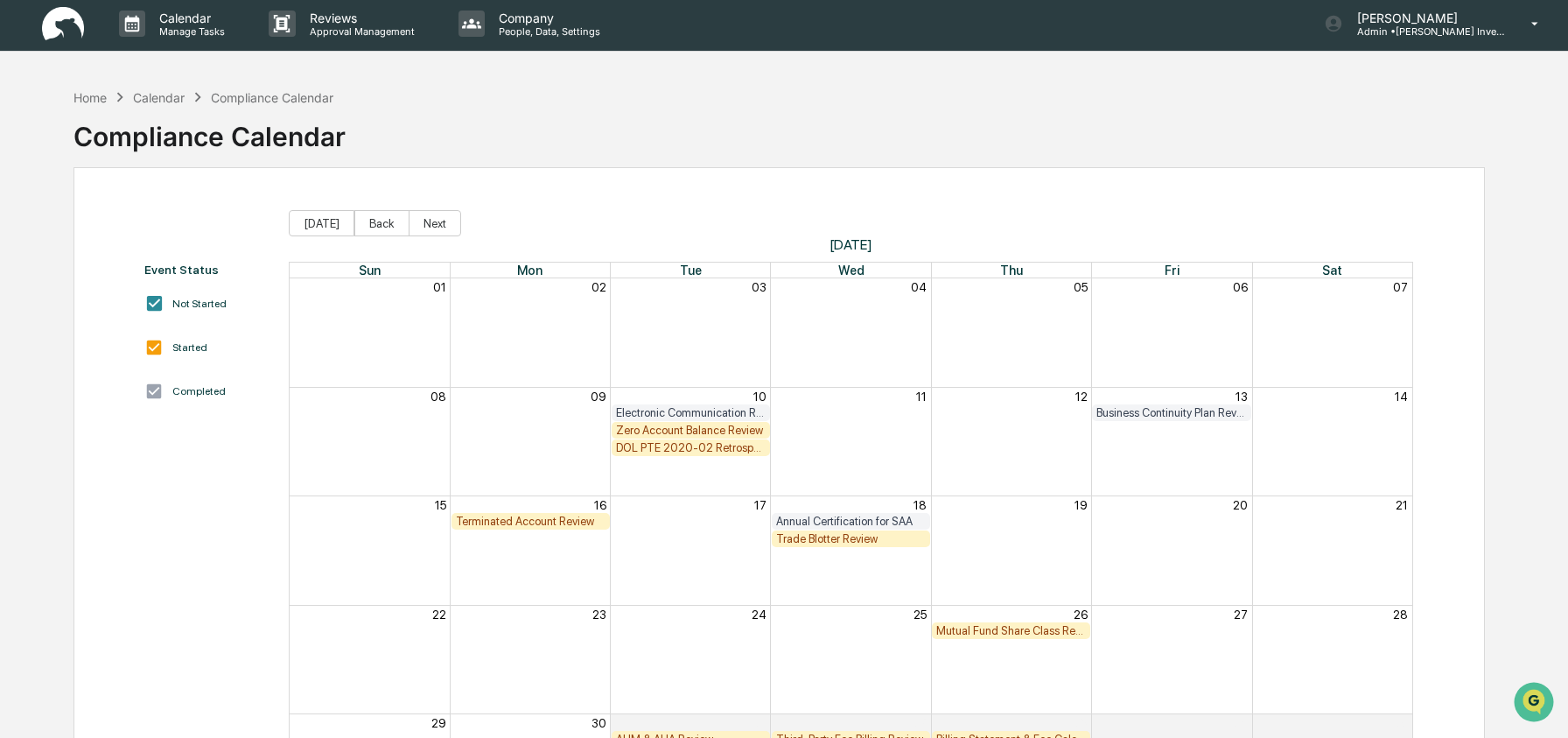
click at [662, 430] on div "Zero Account Balance Review" at bounding box center [691, 430] width 150 height 13
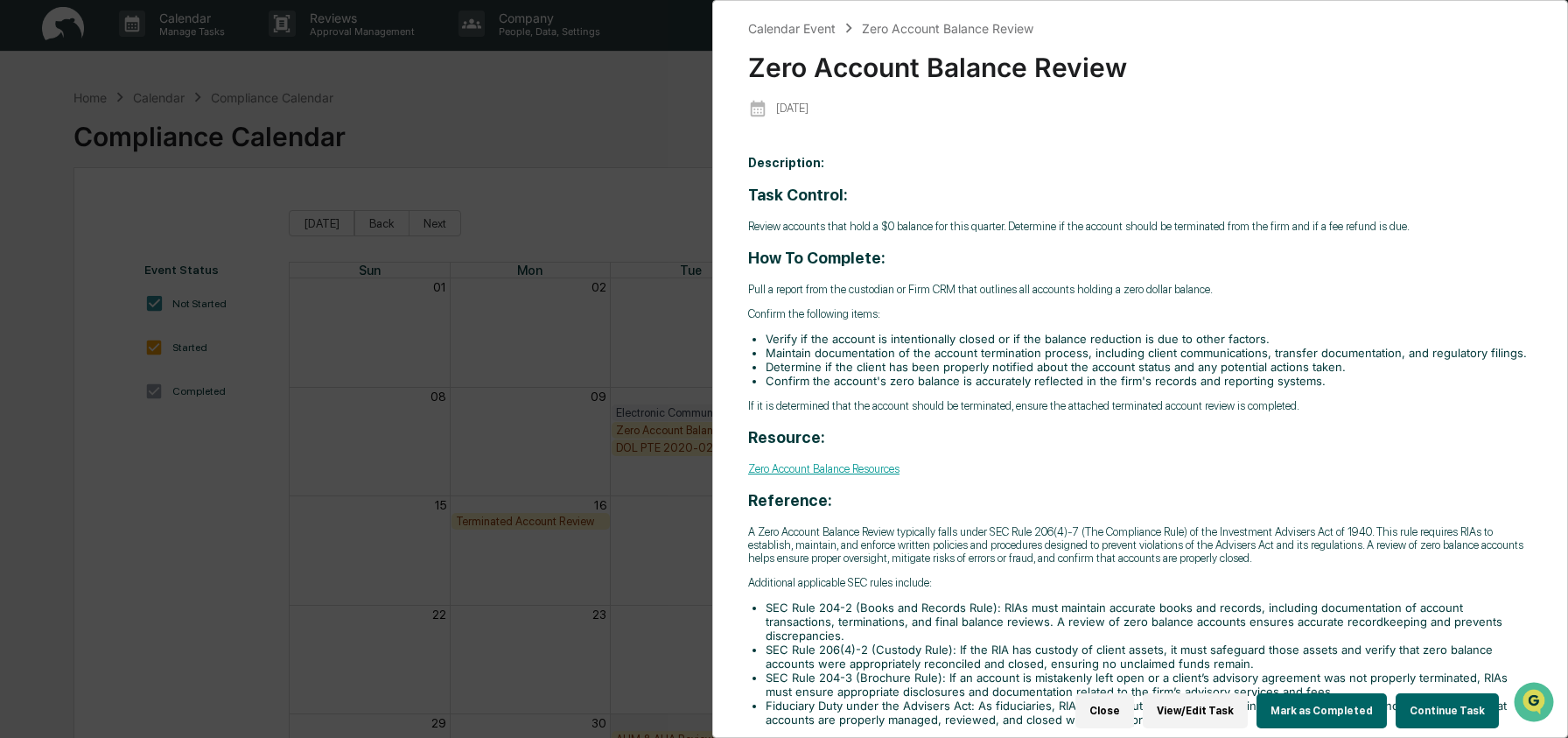
click at [1419, 693] on button "Continue Task" at bounding box center [1447, 711] width 103 height 35
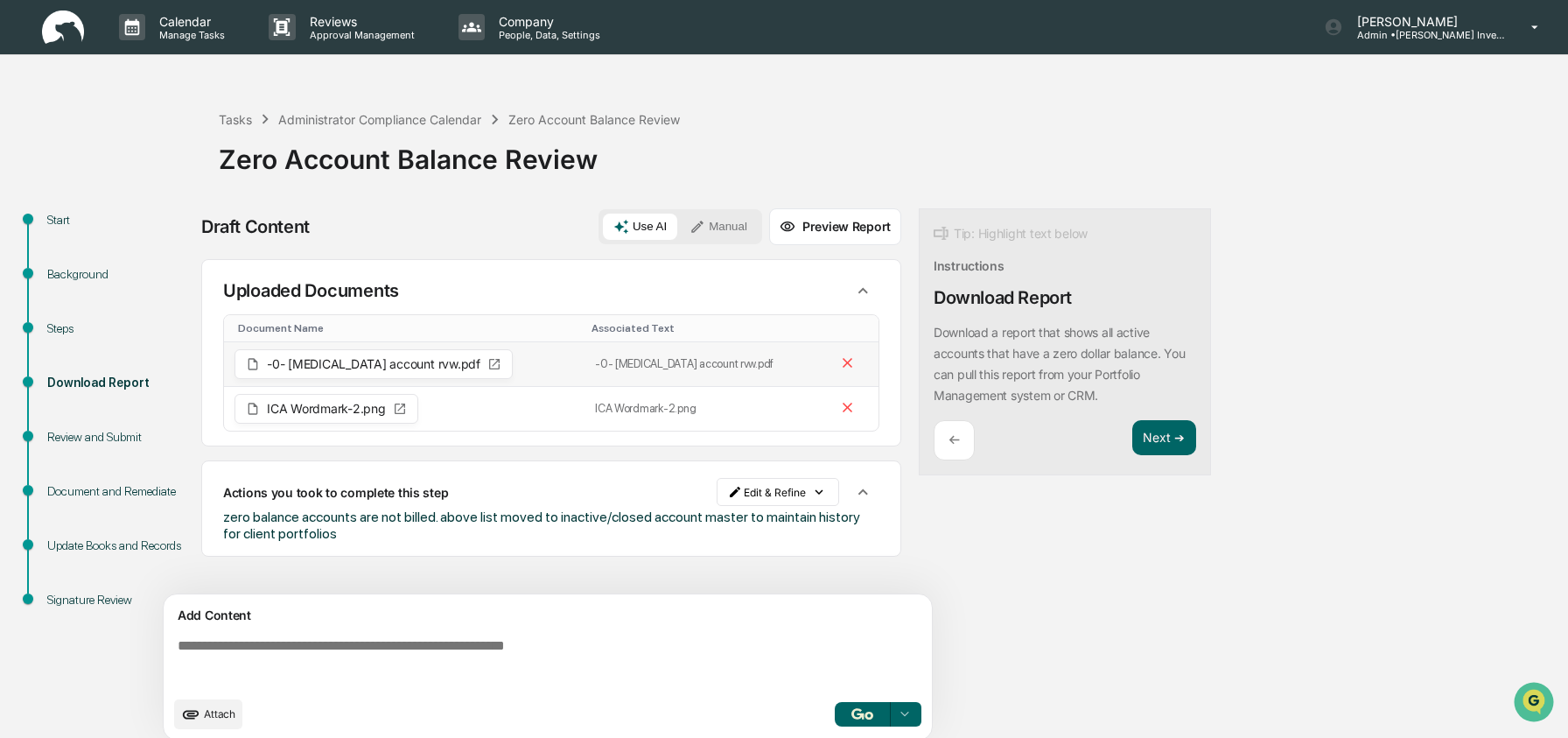
click at [386, 369] on span "-0- bal account rvw.pdf" at bounding box center [373, 364] width 213 height 12
click at [386, 410] on div "ICA Wordmark-2.png" at bounding box center [326, 409] width 184 height 30
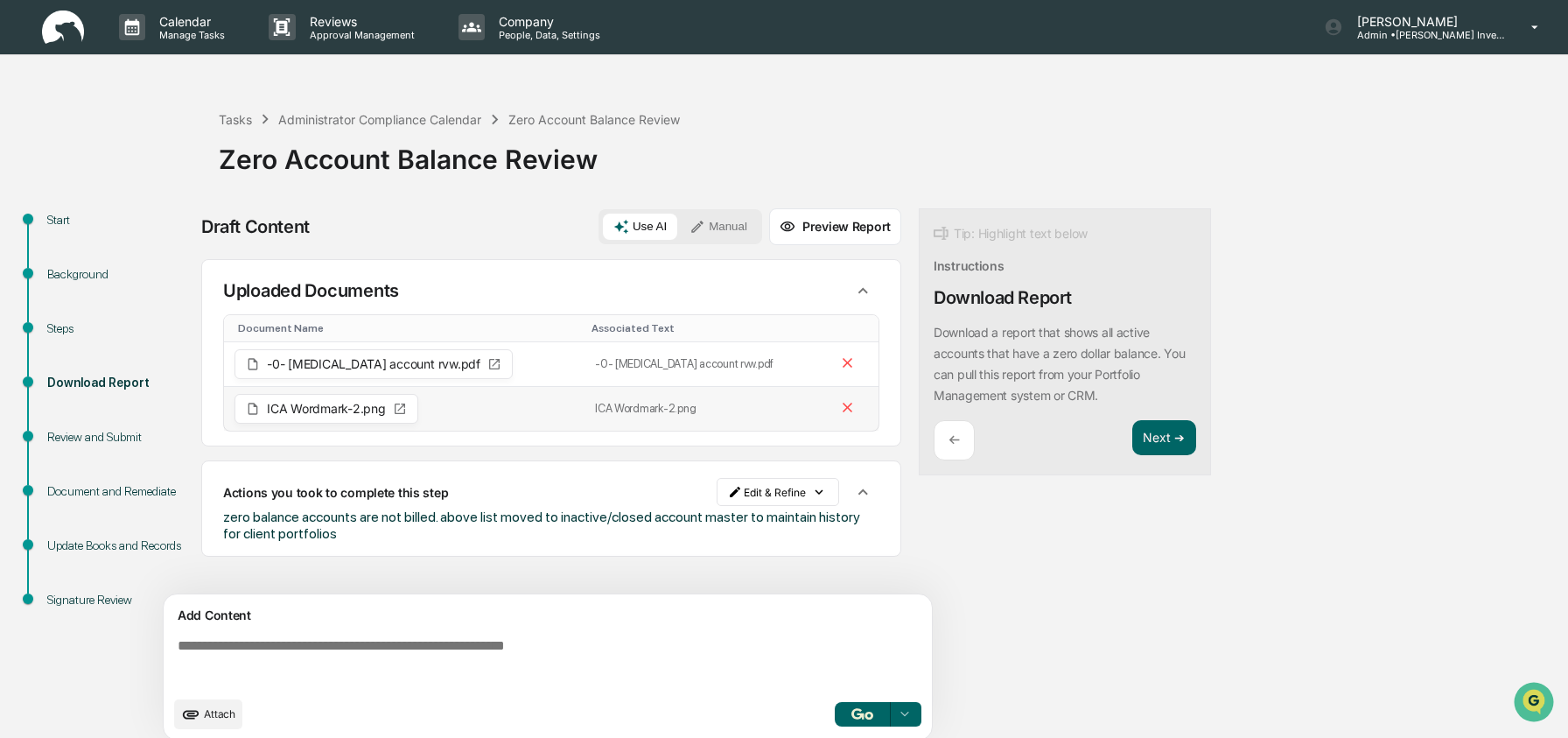
click at [386, 410] on div "ICA Wordmark-2.png" at bounding box center [326, 409] width 184 height 30
click at [393, 410] on icon at bounding box center [400, 409] width 14 height 14
click at [399, 410] on icon at bounding box center [400, 409] width 14 height 14
click at [363, 346] on td "-0- bal account rvw.pdf" at bounding box center [403, 365] width 360 height 45
click at [361, 399] on div "ICA Wordmark-2.png" at bounding box center [326, 409] width 184 height 30
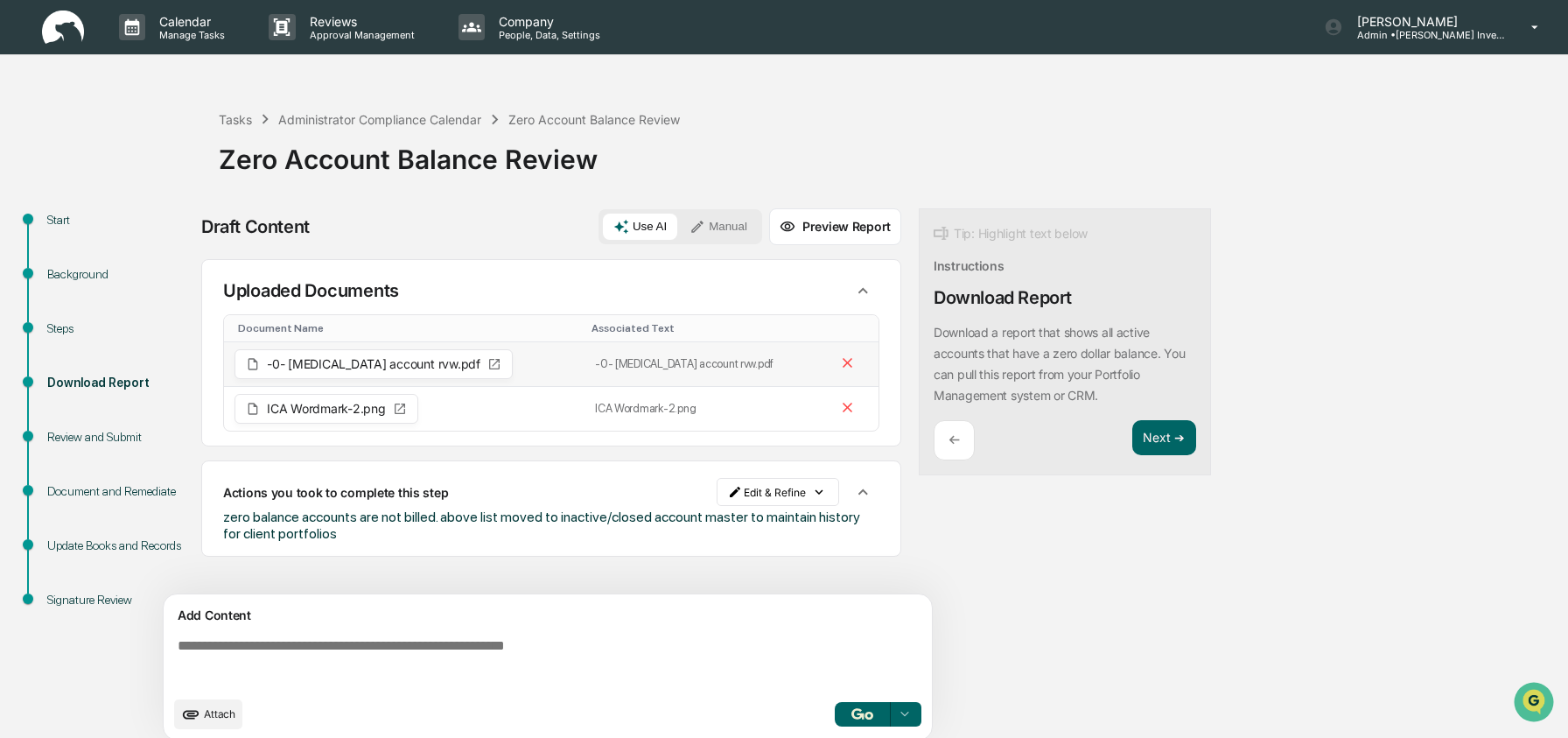
click at [357, 372] on div "-0- bal account rvw.pdf" at bounding box center [373, 364] width 278 height 30
click at [357, 369] on span "-0- bal account rvw.pdf" at bounding box center [373, 364] width 213 height 12
click at [352, 370] on span "-0- bal account rvw.pdf" at bounding box center [373, 364] width 213 height 12
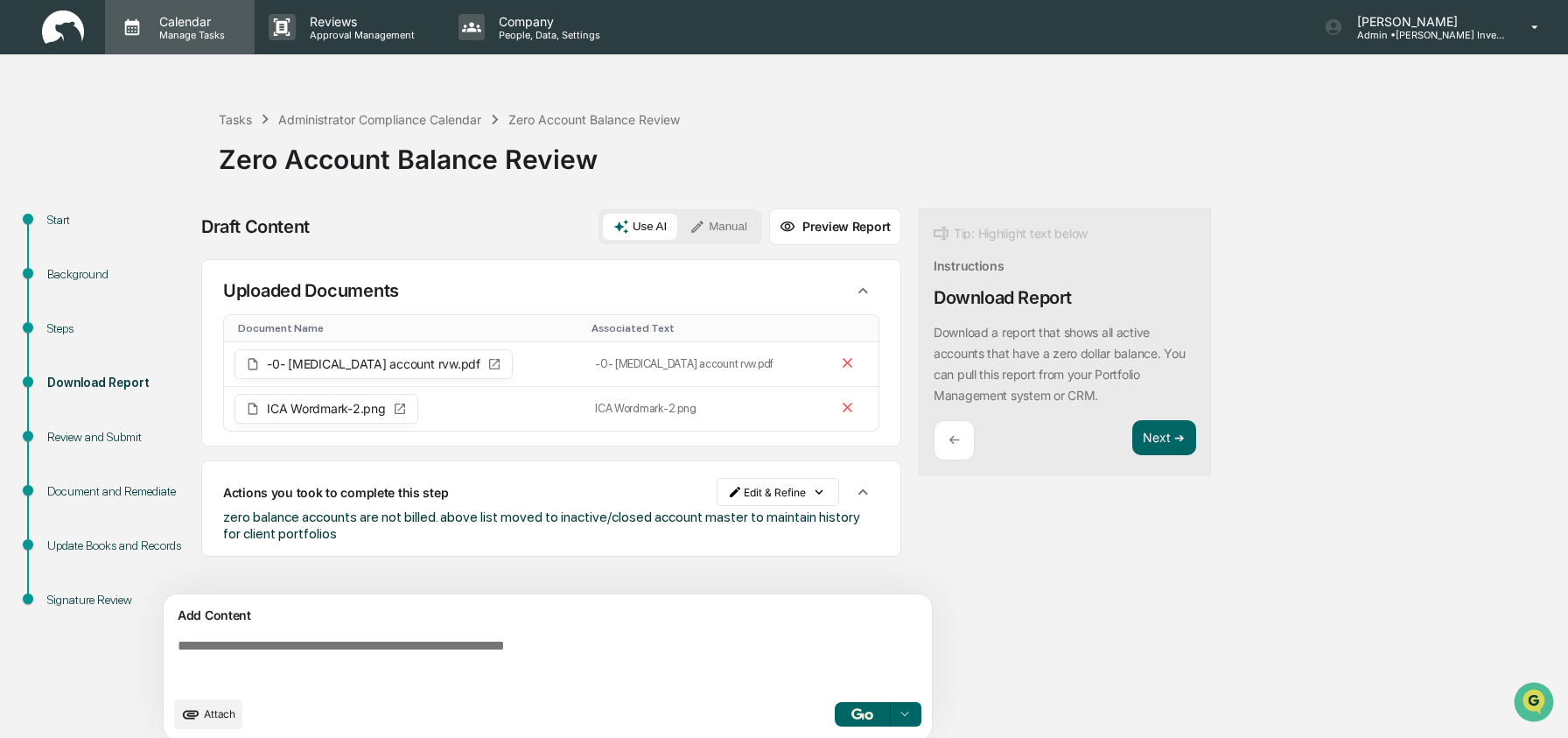
click at [192, 36] on p "Manage Tasks" at bounding box center [189, 35] width 88 height 12
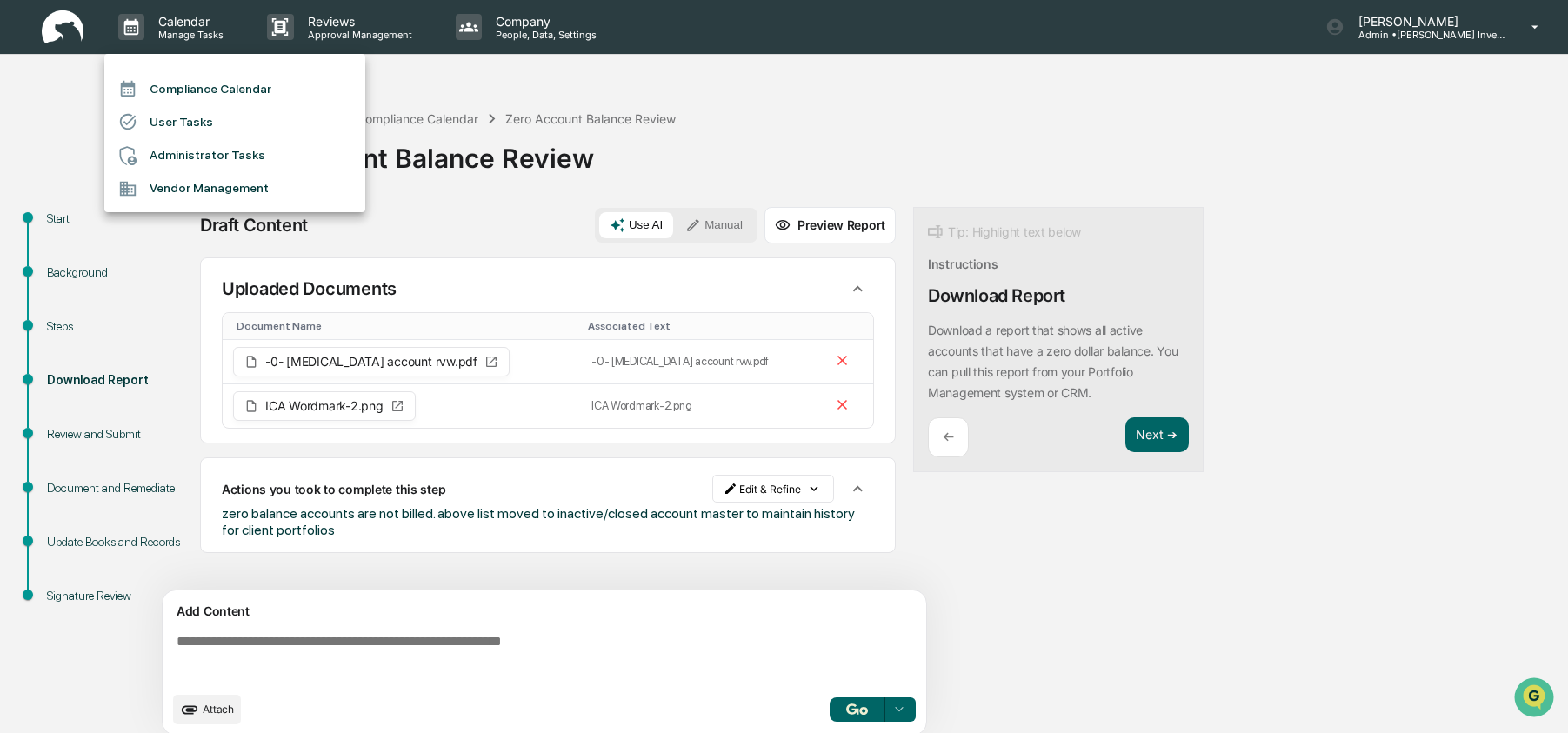
click at [192, 85] on li "Compliance Calendar" at bounding box center [234, 88] width 261 height 33
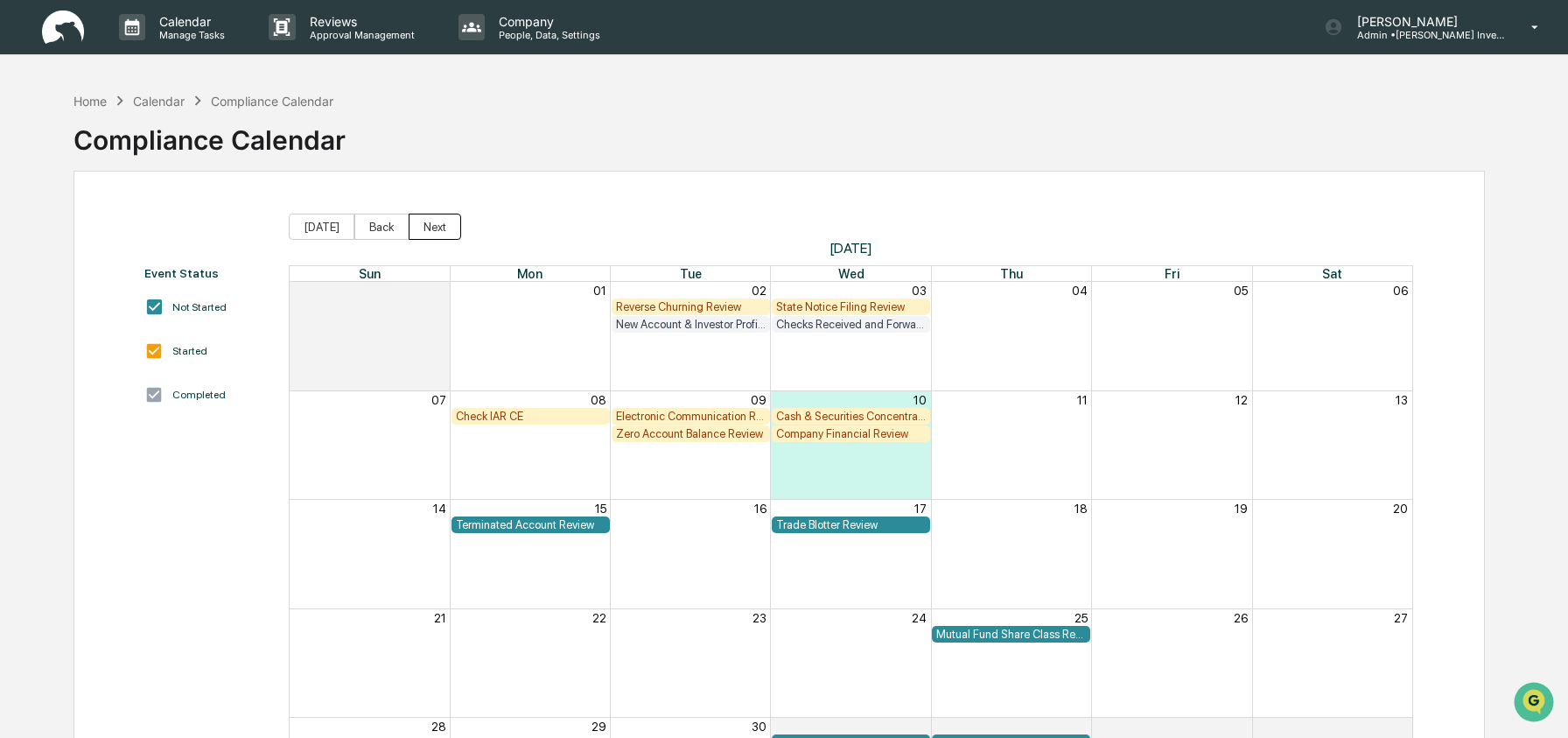
click at [430, 228] on button "Next" at bounding box center [435, 226] width 53 height 26
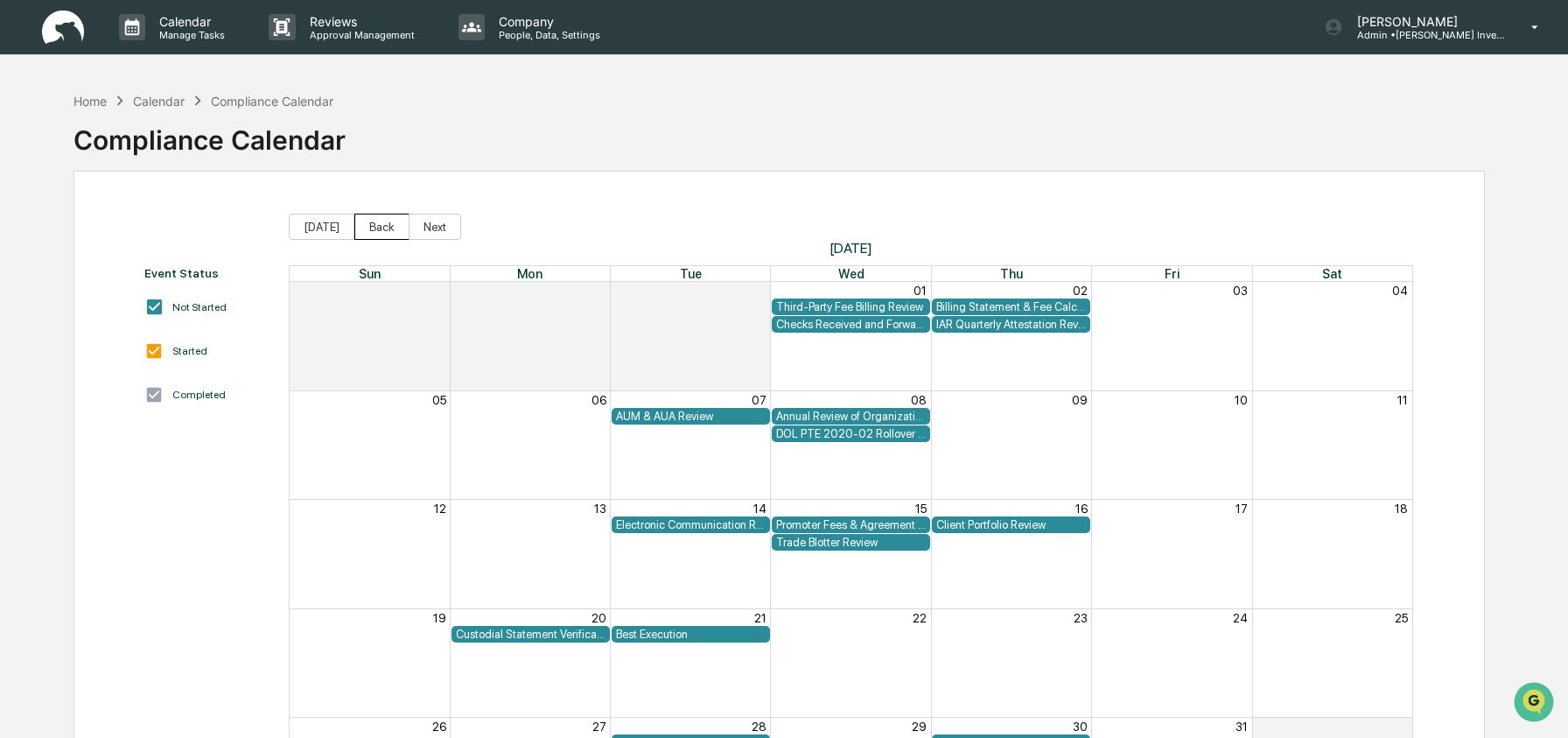
click at [369, 229] on button "Back" at bounding box center [381, 226] width 55 height 26
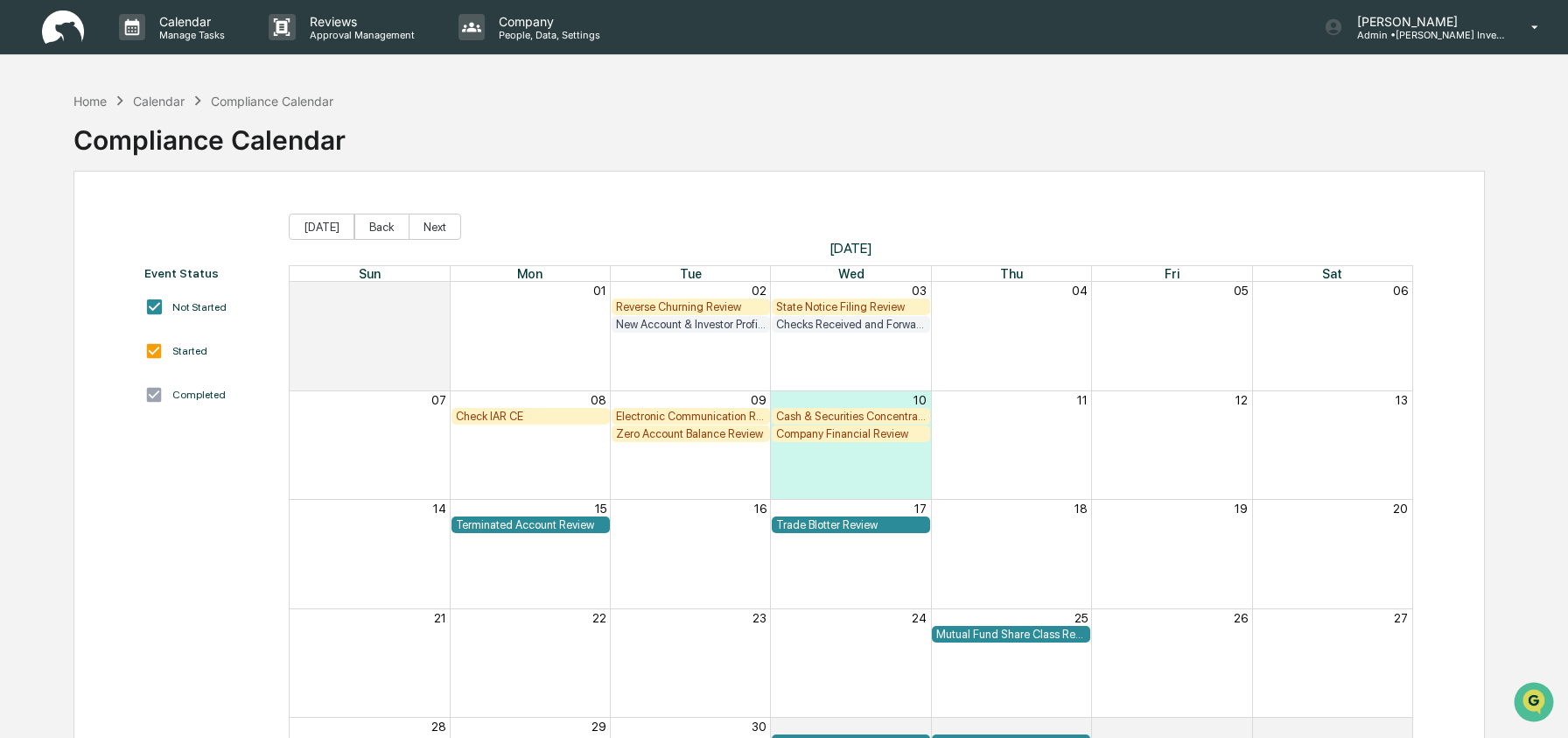
click at [806, 300] on div "State Notice Filing Review" at bounding box center [850, 306] width 150 height 13
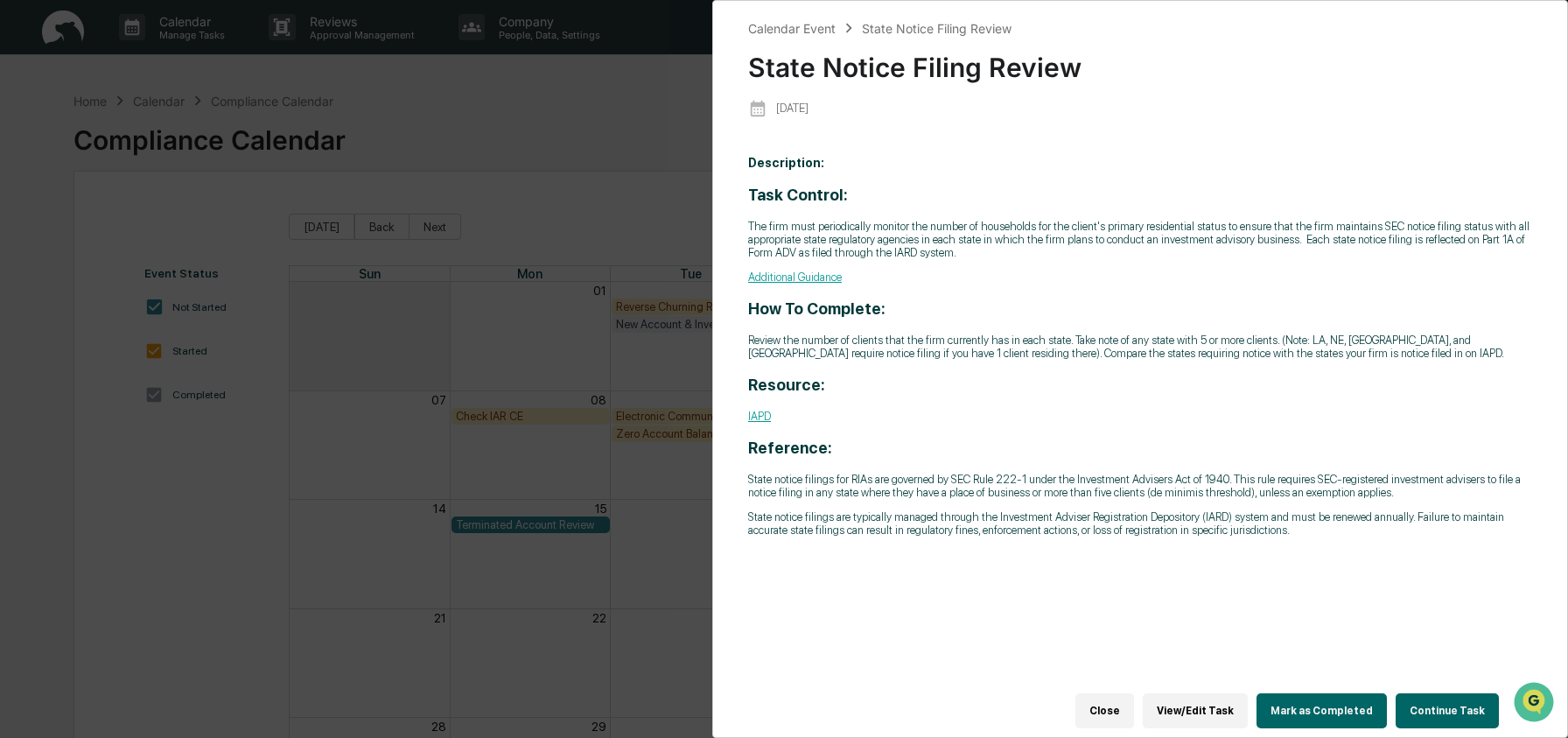
click at [1419, 708] on button "Continue Task" at bounding box center [1447, 711] width 103 height 35
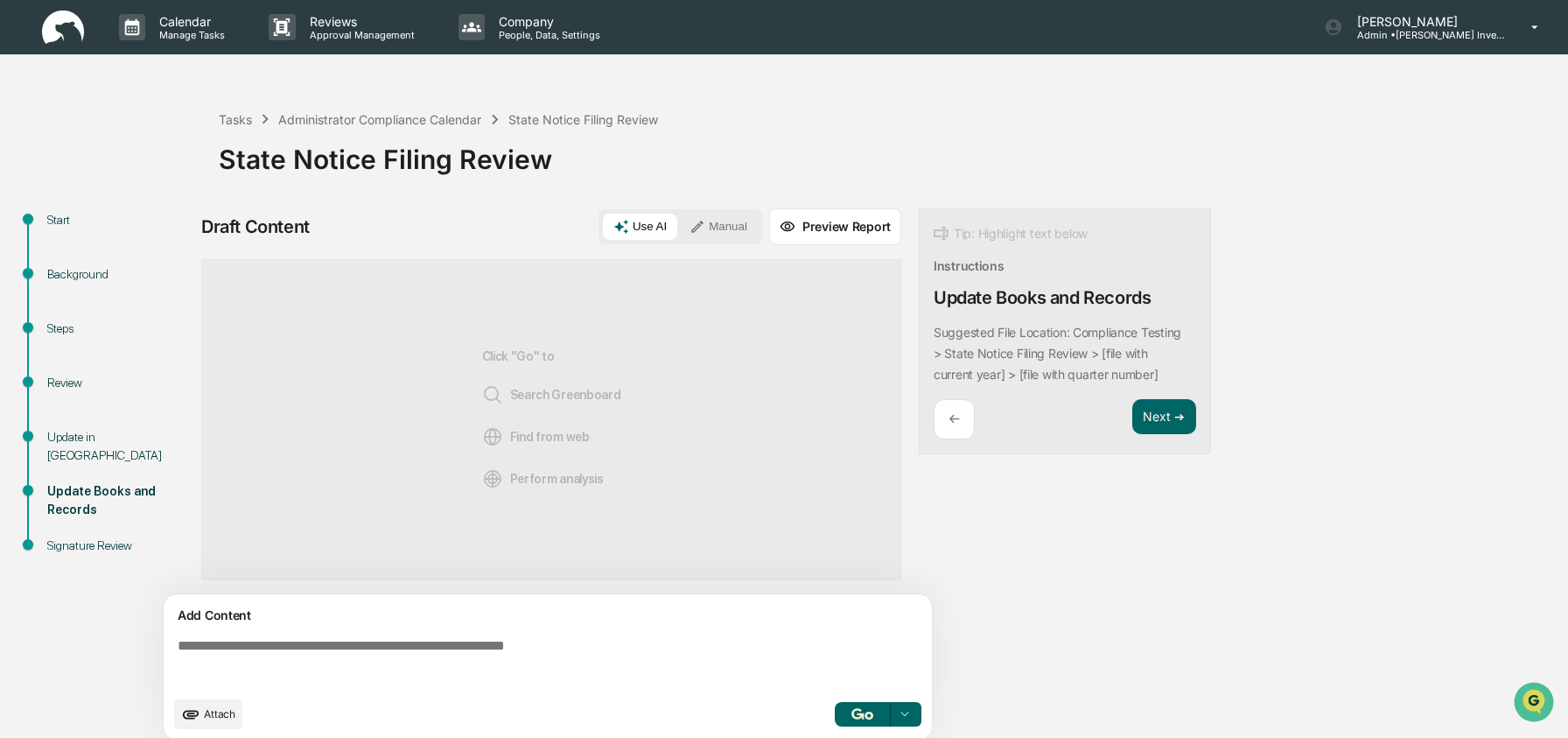
click at [71, 373] on div "Review" at bounding box center [119, 382] width 144 height 18
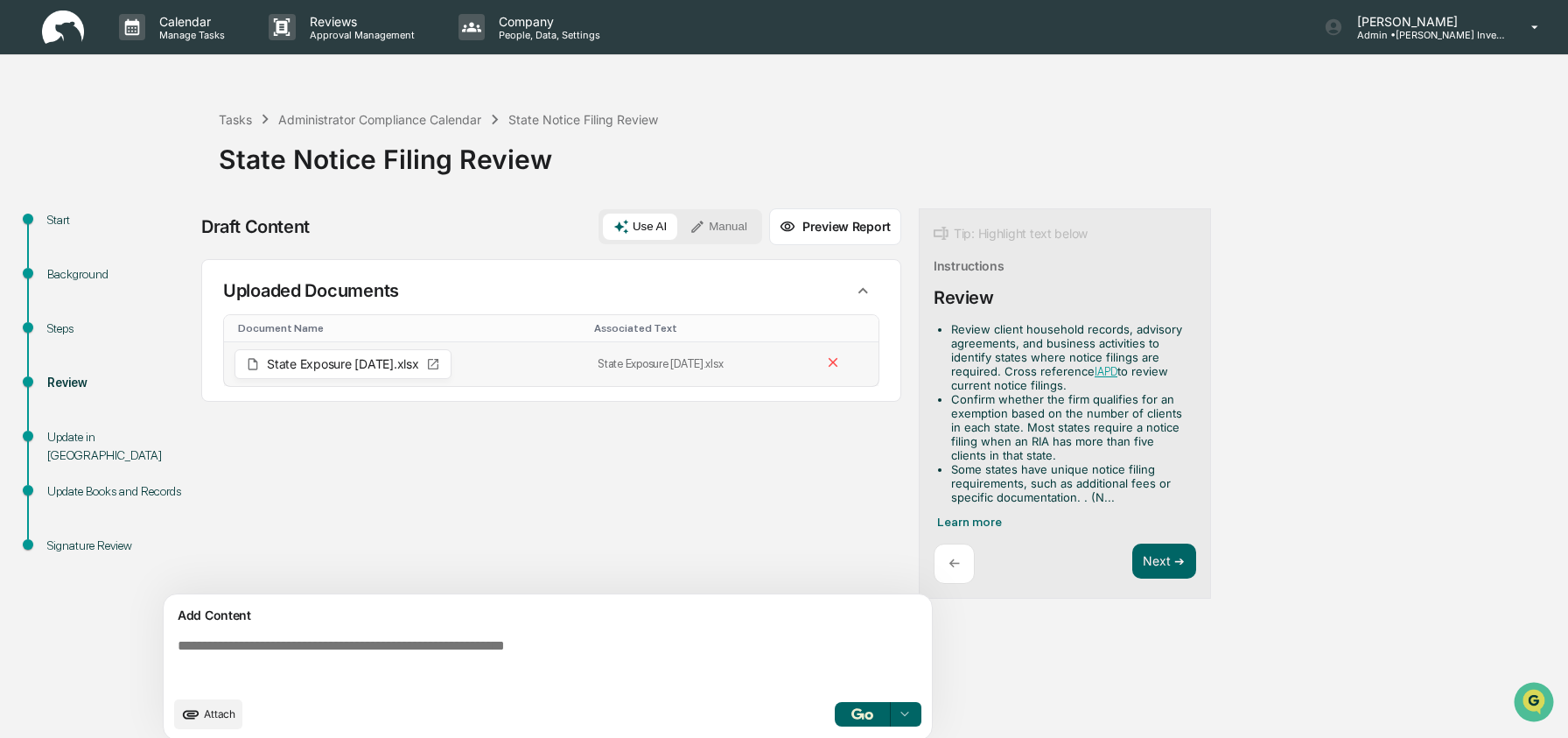
click at [396, 367] on span "State Exposure 8.29.2025.xlsx" at bounding box center [342, 364] width 152 height 12
click at [438, 360] on icon at bounding box center [433, 364] width 11 height 11
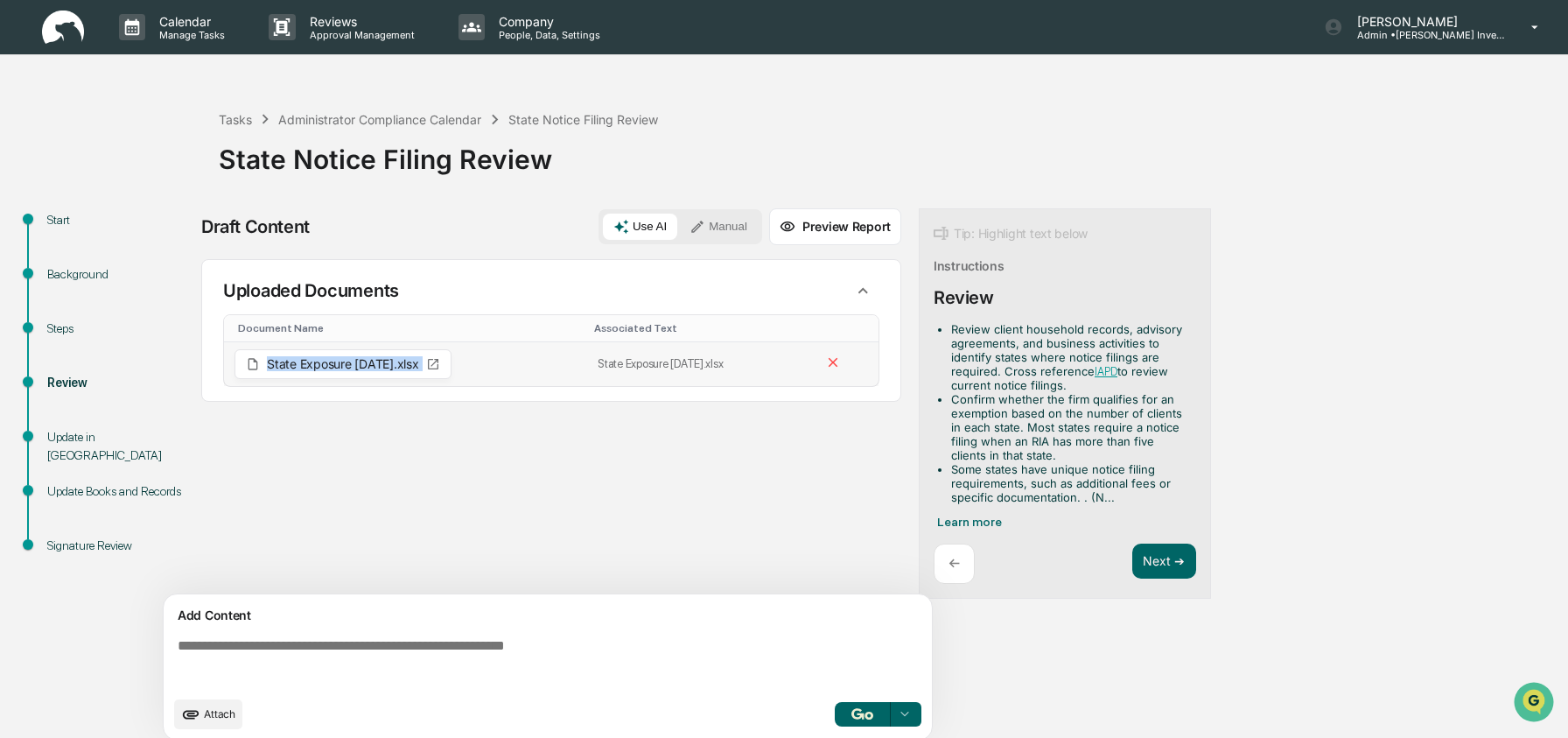
click at [438, 360] on icon at bounding box center [433, 364] width 11 height 11
click at [587, 363] on td "State Exposure 8.29.2025.xlsx" at bounding box center [699, 365] width 224 height 44
click at [664, 358] on td "State Exposure 8.29.2025.xlsx" at bounding box center [699, 365] width 224 height 44
drag, startPoint x: 687, startPoint y: 363, endPoint x: 479, endPoint y: 364, distance: 208.0
click at [667, 365] on td "State Exposure 8.29.2025.xlsx" at bounding box center [699, 365] width 224 height 44
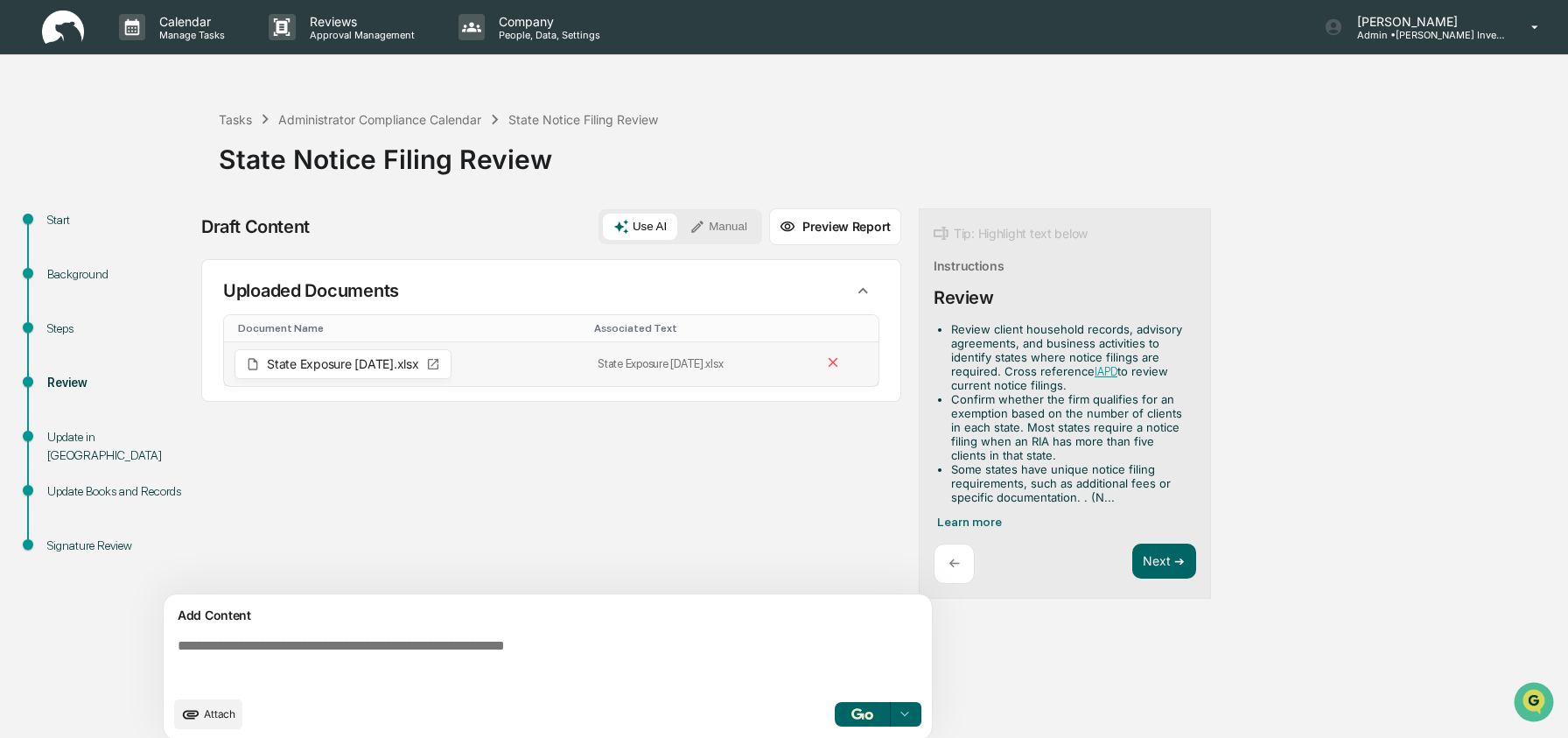
click at [416, 366] on span "State Exposure 8.29.2025.xlsx" at bounding box center [342, 364] width 152 height 12
click at [501, 345] on td "State Exposure 8.29.2025.xlsx" at bounding box center [405, 365] width 363 height 44
